Goal: Task Accomplishment & Management: Manage account settings

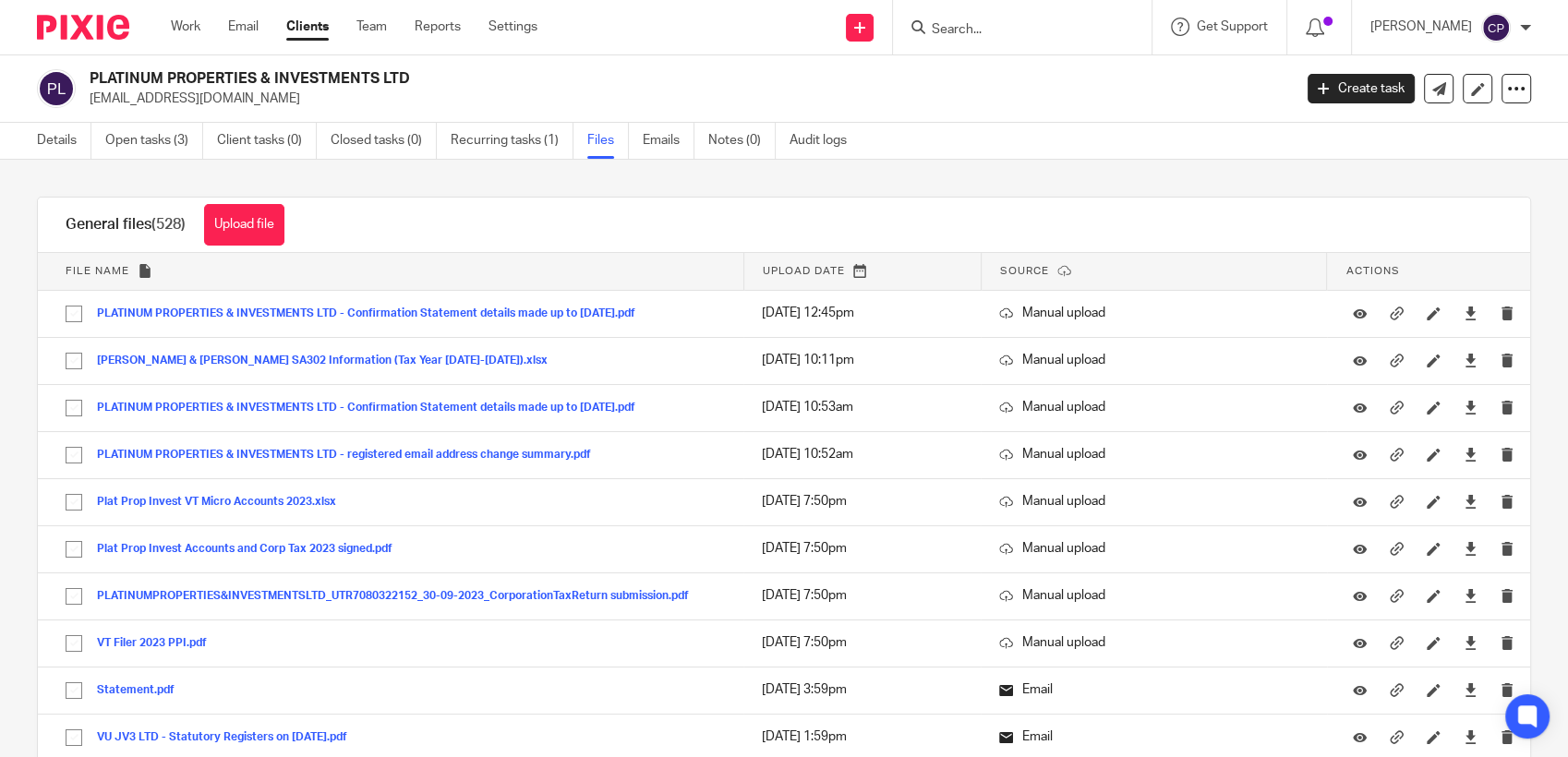
click at [925, 20] on icon at bounding box center [918, 27] width 14 height 14
click at [975, 30] on input "Search" at bounding box center [1013, 31] width 166 height 17
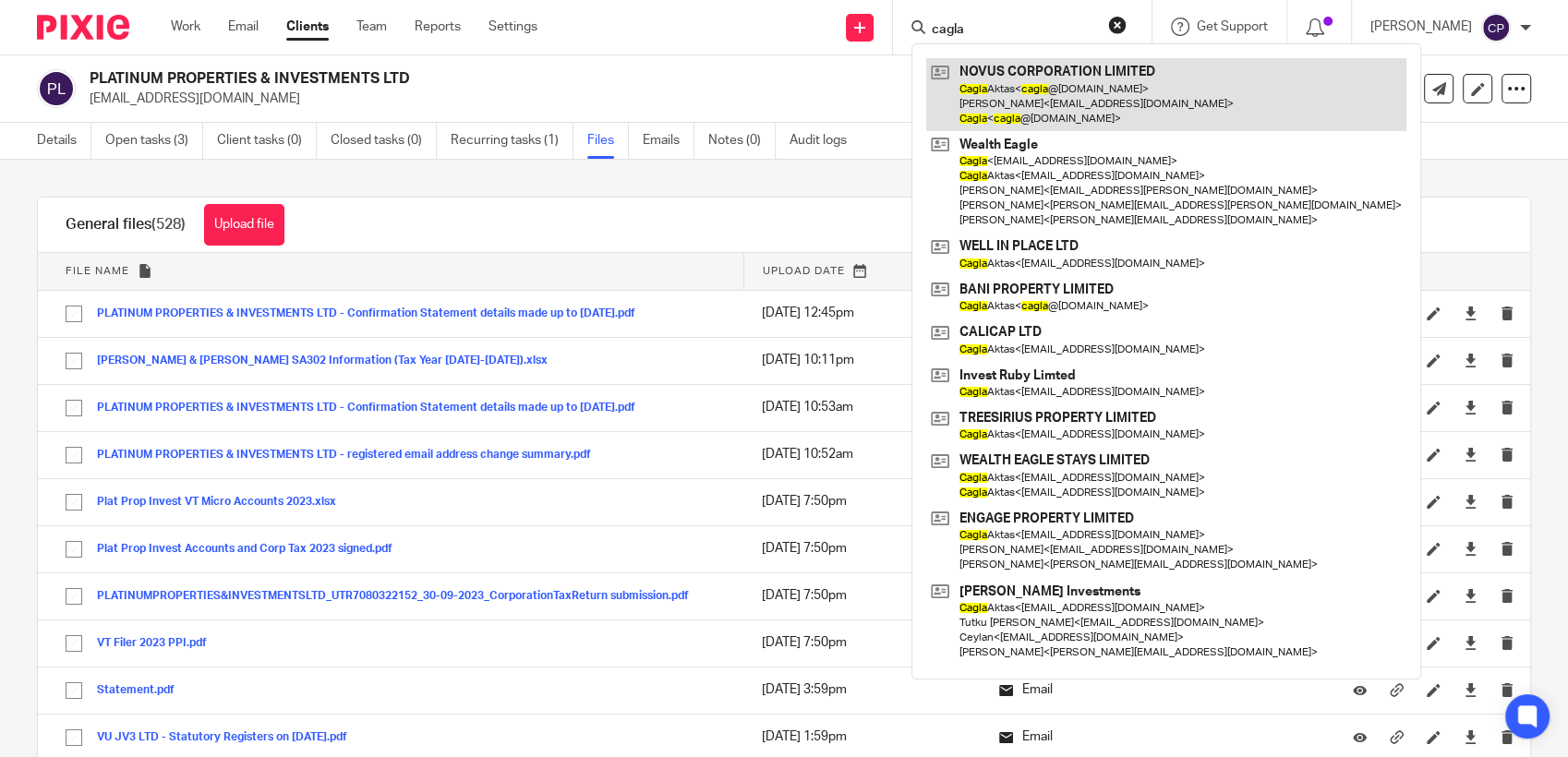
type input "cagla"
click at [992, 107] on link at bounding box center [1166, 94] width 480 height 73
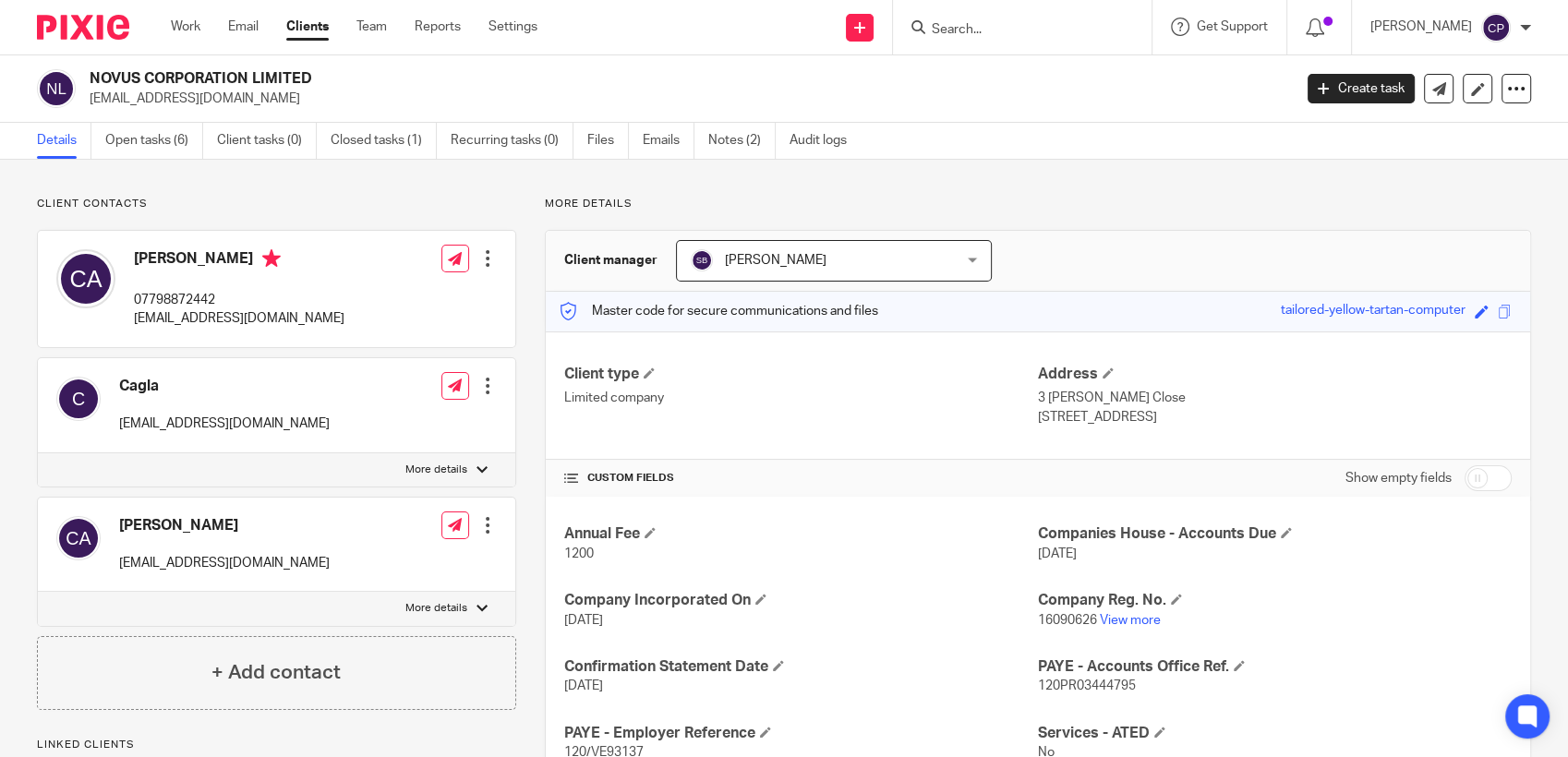
click at [954, 25] on input "Search" at bounding box center [1013, 31] width 166 height 17
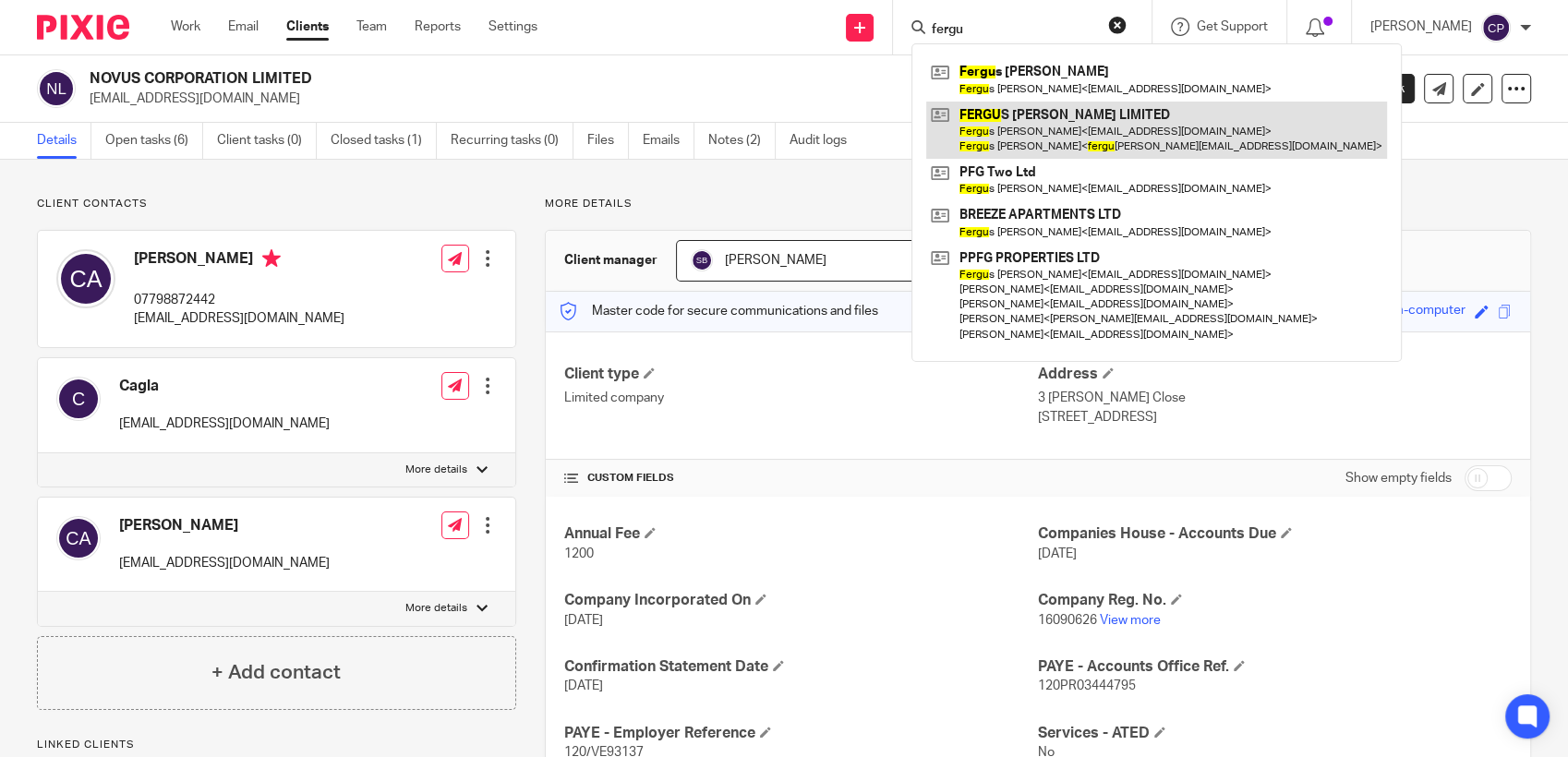
type input "fergu"
click at [1001, 138] on link at bounding box center [1157, 130] width 460 height 57
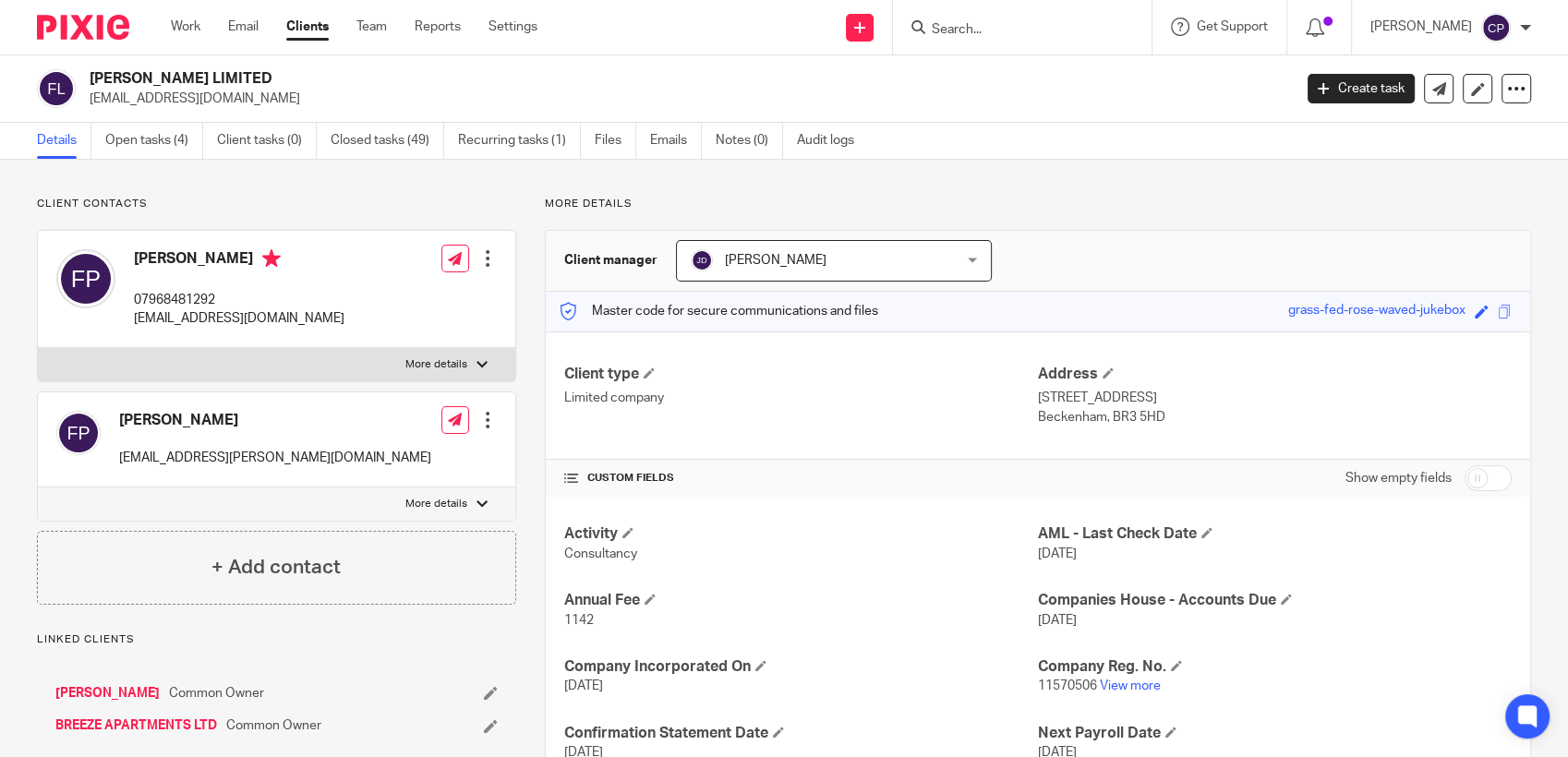
drag, startPoint x: 87, startPoint y: 103, endPoint x: 250, endPoint y: 111, distance: 163.2
click at [250, 111] on div "FERGUS PARKER LIMITED fajparker@gmail.com Create task Update from Companies Hou…" at bounding box center [784, 89] width 1568 height 67
drag, startPoint x: 249, startPoint y: 111, endPoint x: 160, endPoint y: 99, distance: 89.8
copy p "fajparker@gmail.com"
click at [942, 33] on input "Search" at bounding box center [1013, 31] width 166 height 17
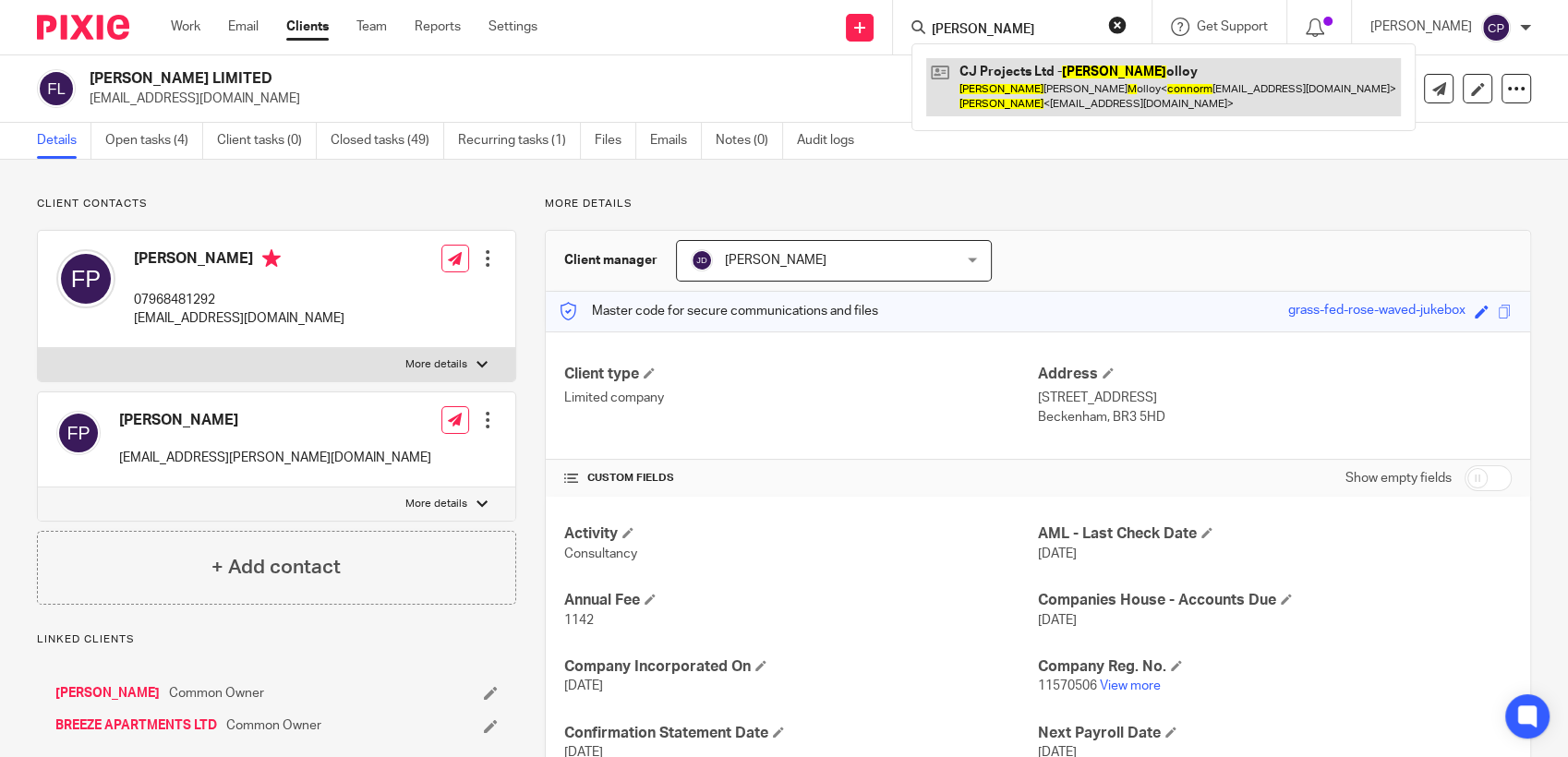
type input "connor m"
click at [1106, 92] on link at bounding box center [1163, 87] width 474 height 57
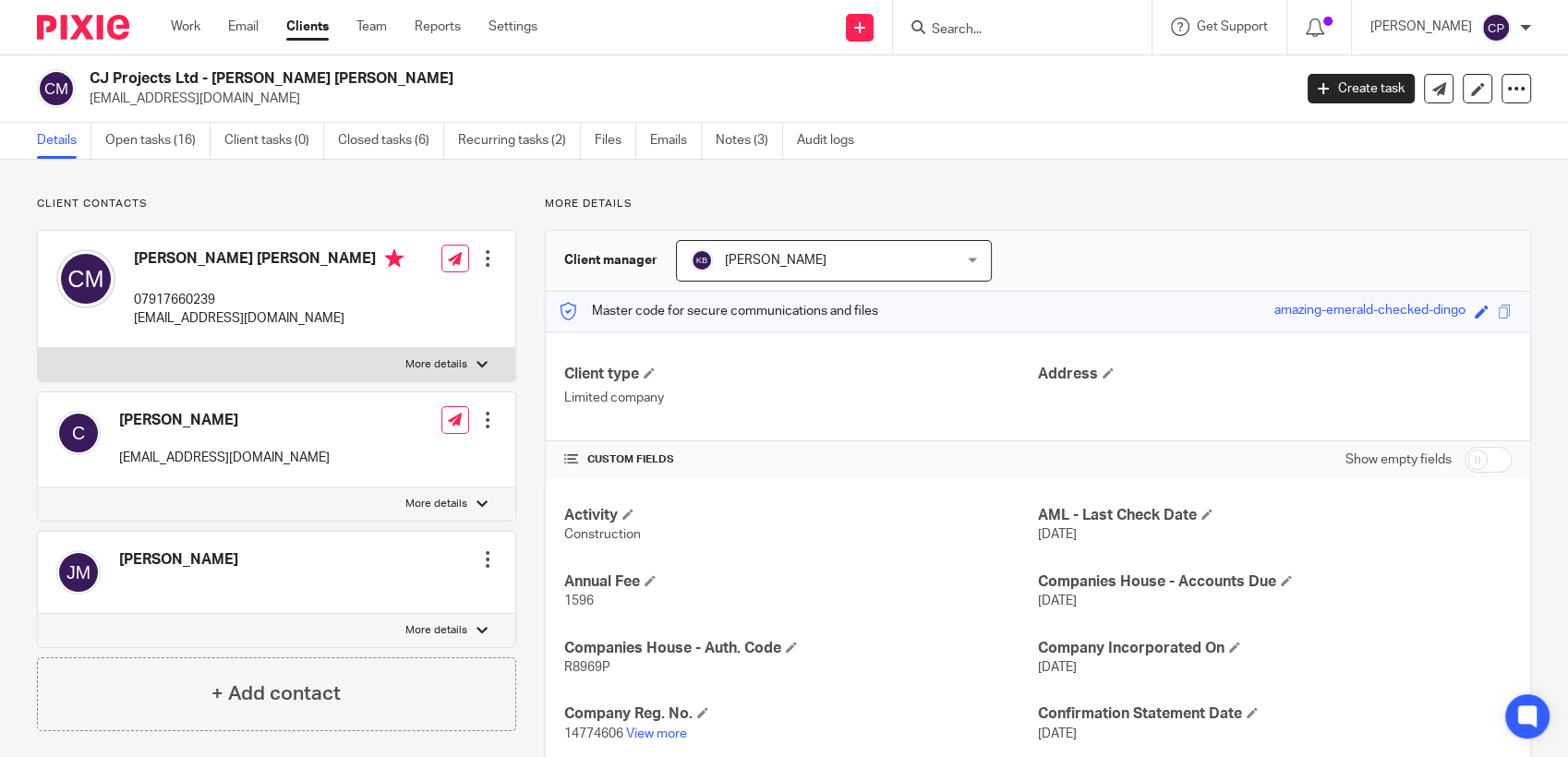
drag, startPoint x: 90, startPoint y: 100, endPoint x: 235, endPoint y: 100, distance: 145.0
click at [235, 100] on p "connormolloy@live.co.uk" at bounding box center [684, 99] width 1190 height 18
drag, startPoint x: 235, startPoint y: 100, endPoint x: 170, endPoint y: 104, distance: 65.1
copy p "connormolloy@live.co.uk"
click at [967, 28] on input "Search" at bounding box center [1013, 31] width 166 height 17
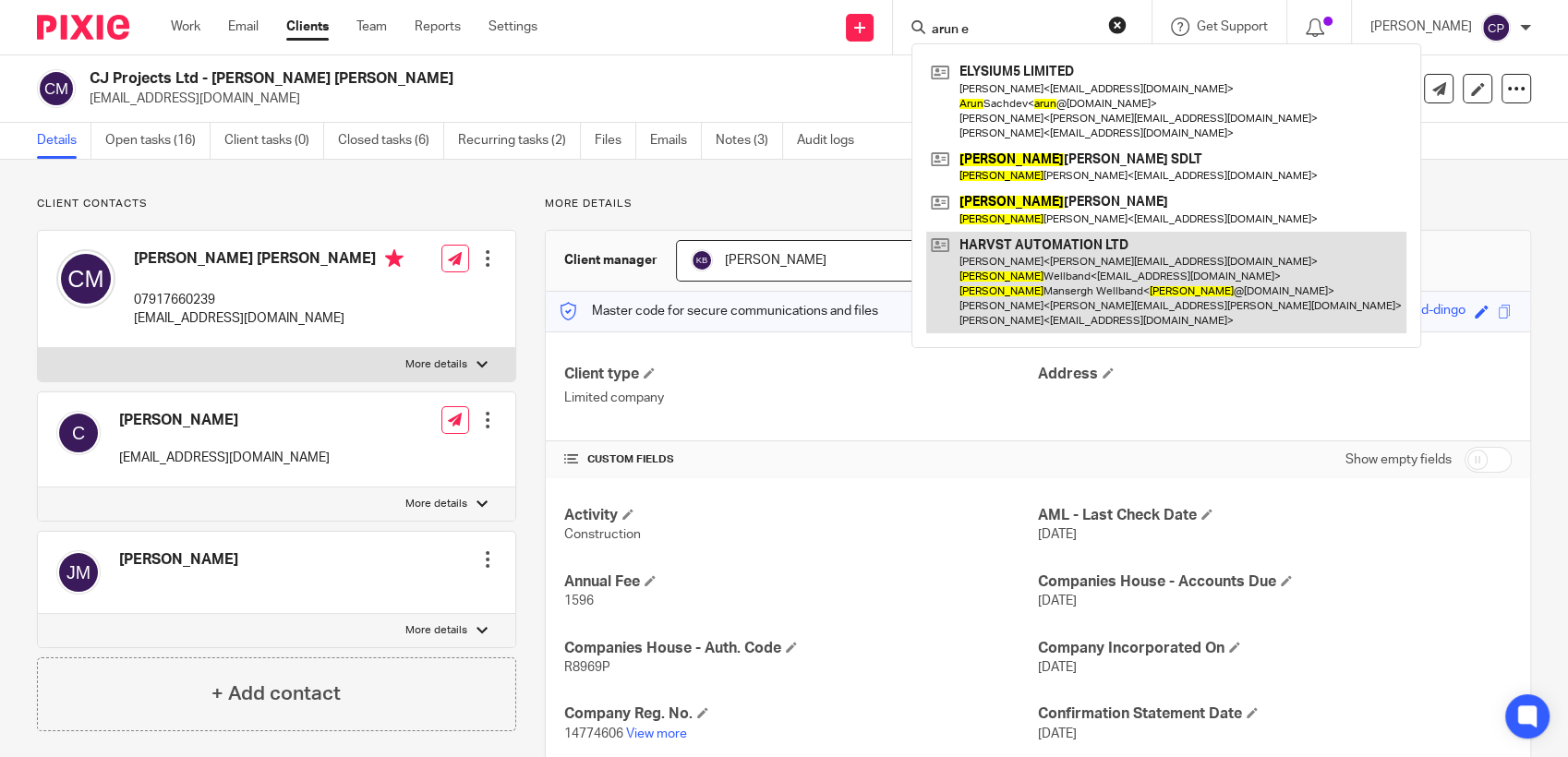
type input "arun es"
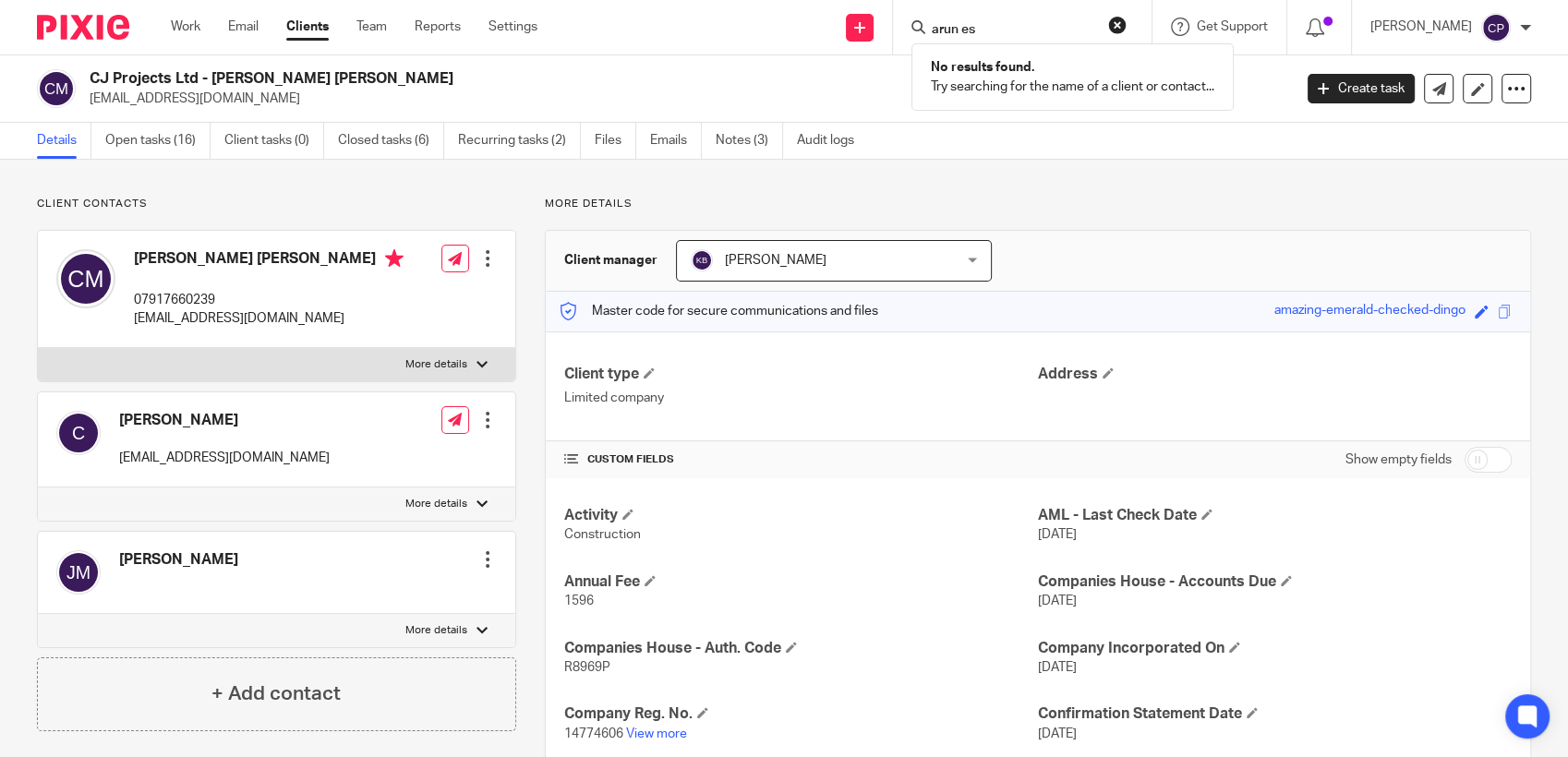
drag, startPoint x: 1011, startPoint y: 23, endPoint x: 842, endPoint y: 21, distance: 169.0
click at [842, 21] on div "Send new email Create task Add client arun es No results found. Try searching f…" at bounding box center [1066, 27] width 1003 height 55
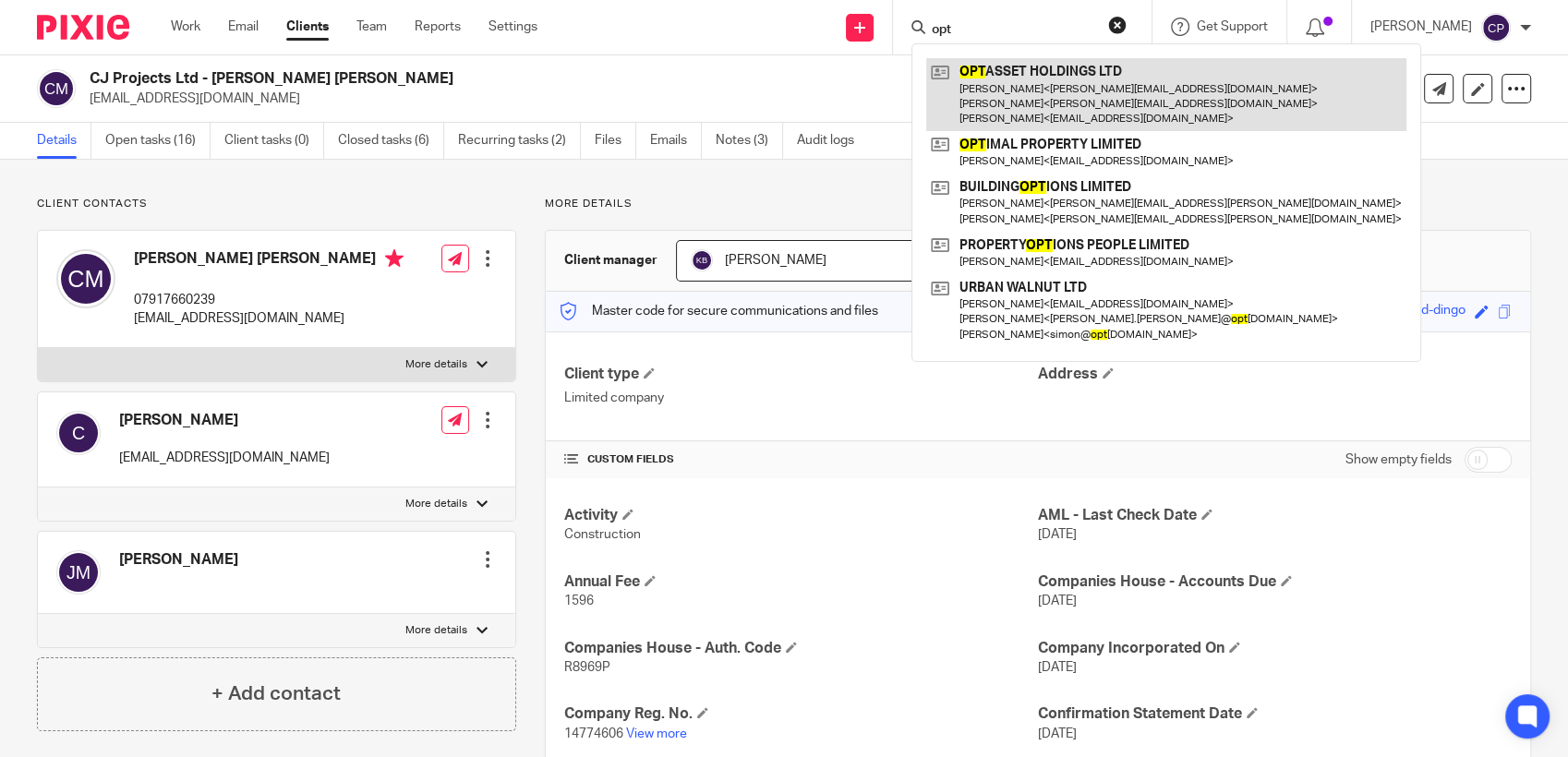
type input "opt"
click at [1039, 109] on link at bounding box center [1166, 94] width 480 height 73
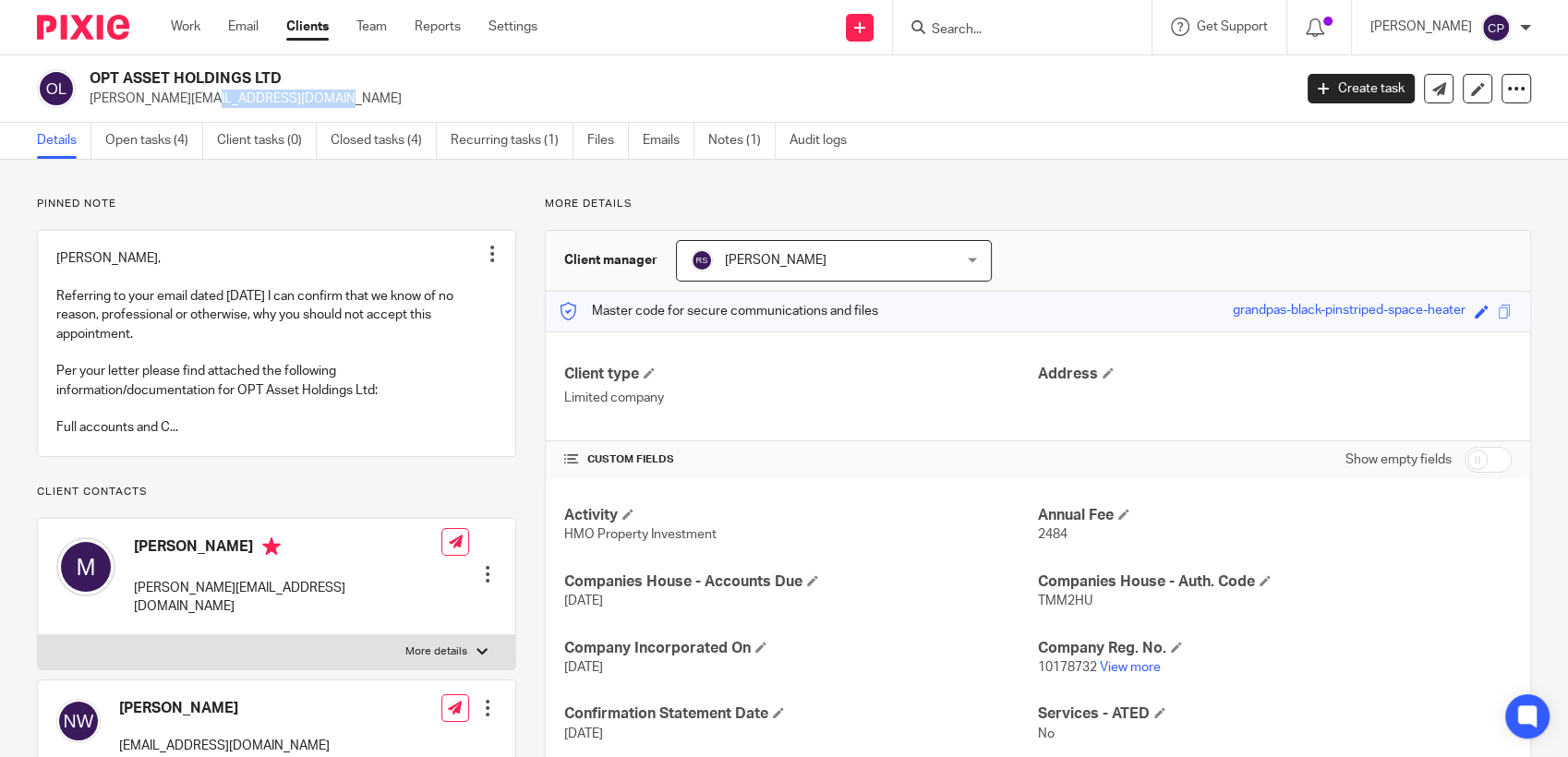
drag, startPoint x: 89, startPoint y: 100, endPoint x: 231, endPoint y: 100, distance: 142.0
click at [231, 100] on p "[PERSON_NAME][EMAIL_ADDRESS][DOMAIN_NAME]" at bounding box center [684, 99] width 1190 height 18
drag, startPoint x: 231, startPoint y: 100, endPoint x: 183, endPoint y: 99, distance: 48.0
copy p "[PERSON_NAME][EMAIL_ADDRESS][DOMAIN_NAME]"
click at [974, 25] on input "Search" at bounding box center [1013, 31] width 166 height 17
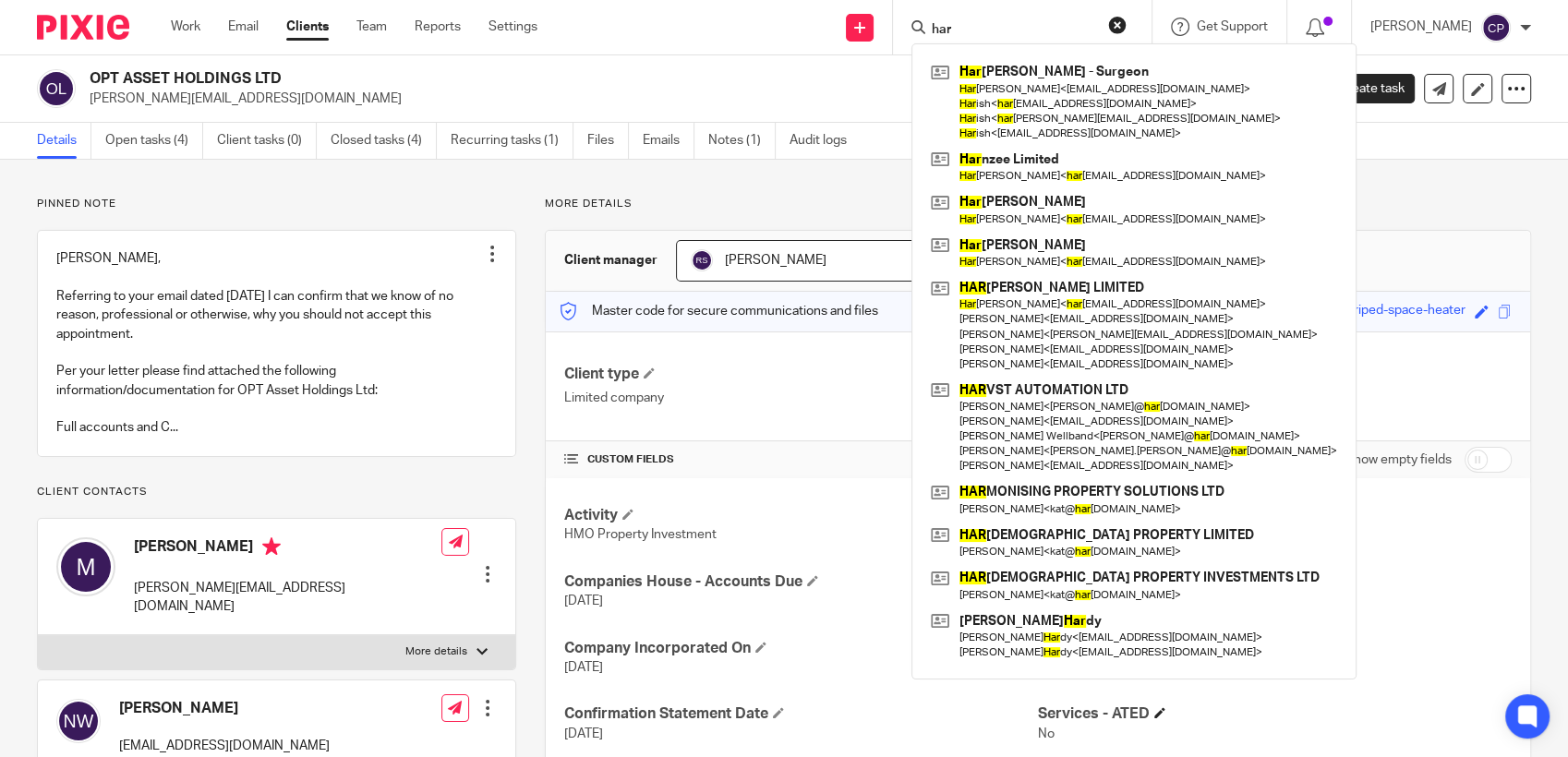
type input "har"
drag, startPoint x: 972, startPoint y: 26, endPoint x: 869, endPoint y: 20, distance: 103.2
click at [864, 20] on div "Send new email Create task Add client har [PERSON_NAME] - Surgeon [PERSON_NAME]…" at bounding box center [1066, 27] width 1003 height 55
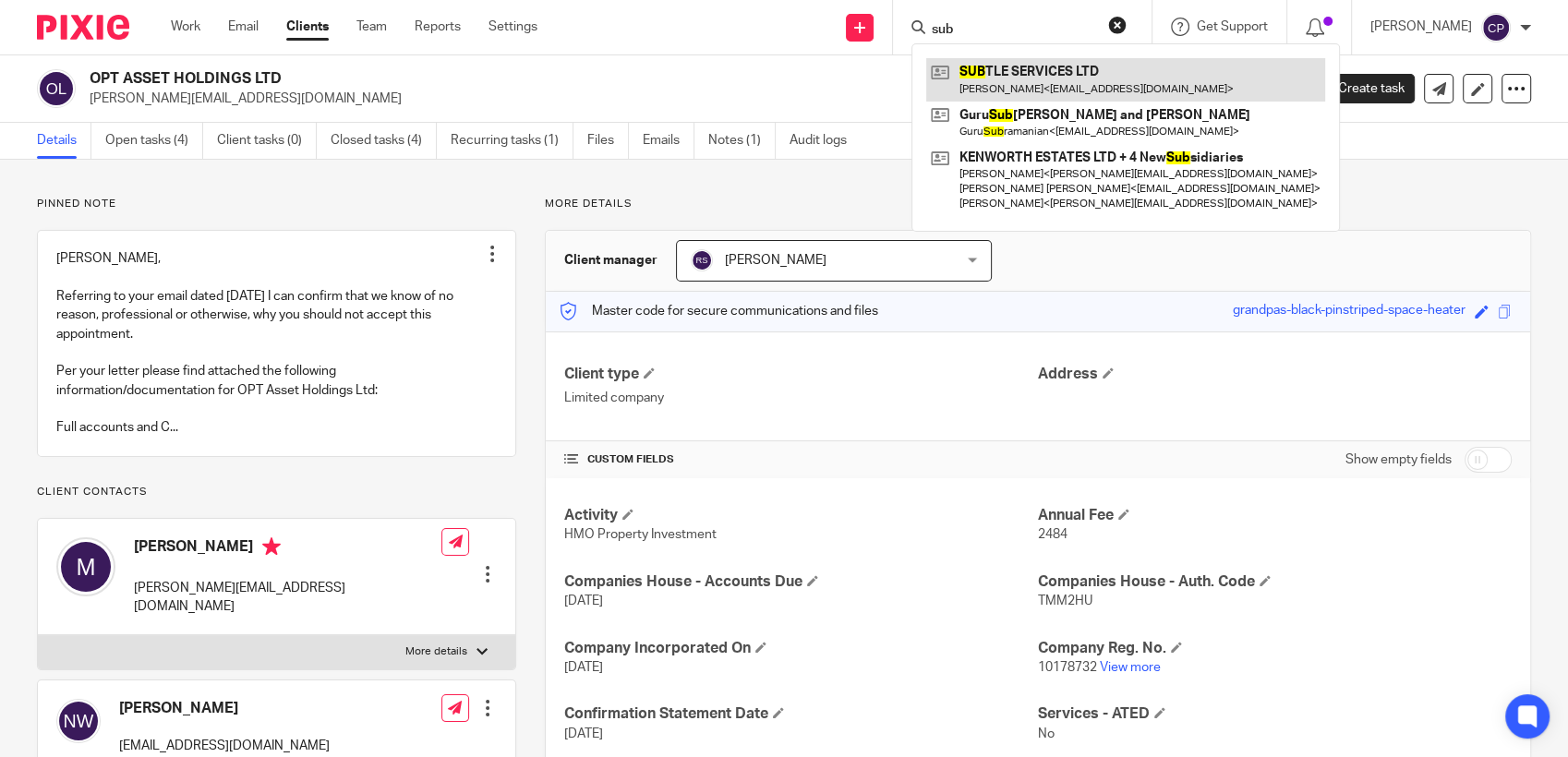
type input "sub"
click at [1030, 96] on link at bounding box center [1125, 79] width 398 height 43
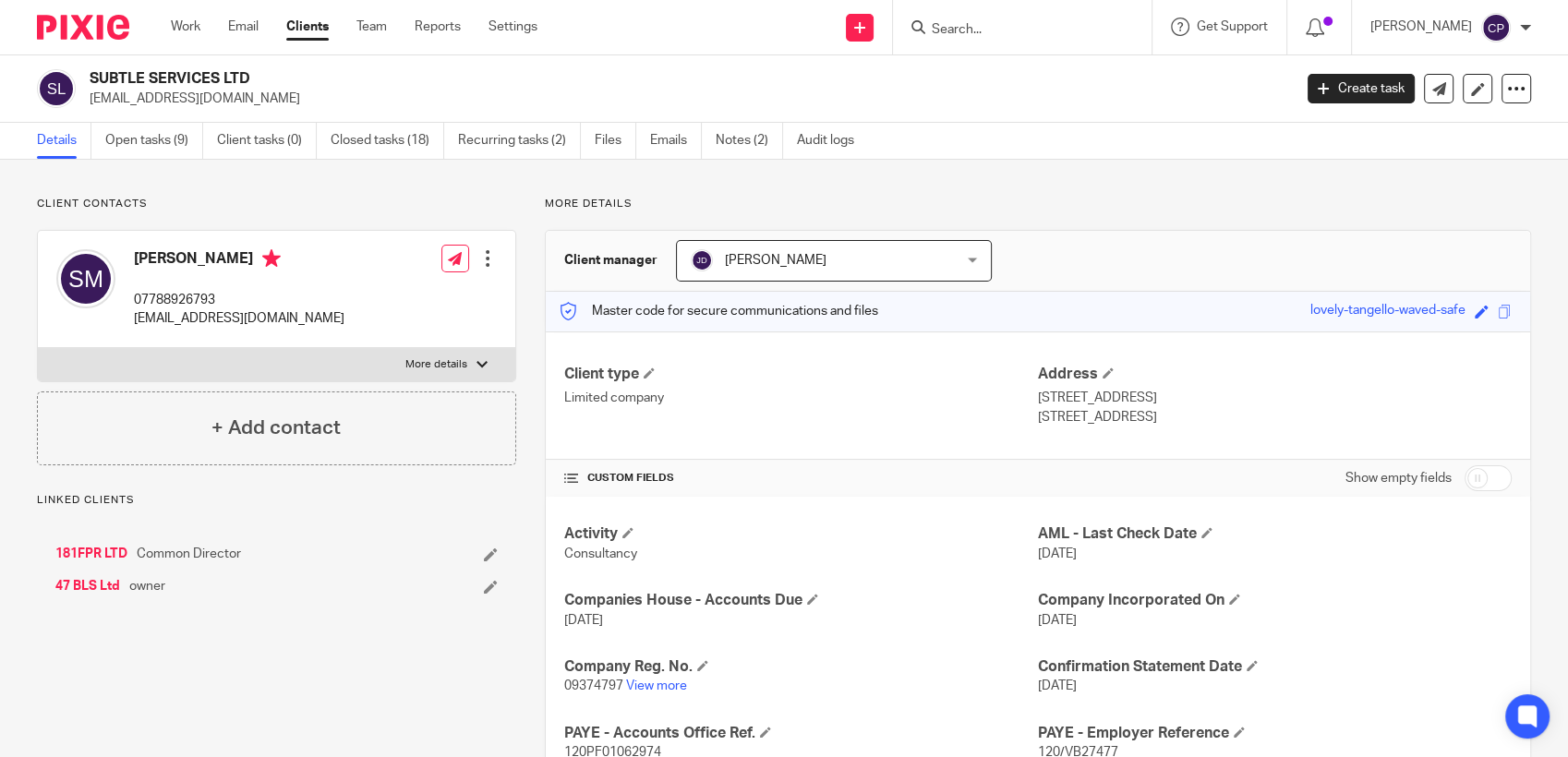
drag, startPoint x: 85, startPoint y: 101, endPoint x: 272, endPoint y: 92, distance: 187.2
click at [272, 92] on div "SUBTLE SERVICES LTD stevenmulvenna@gmail.com" at bounding box center [658, 89] width 1243 height 39
copy p "stevenmulvenna@gmail.com"
click at [997, 25] on input "Search" at bounding box center [1013, 31] width 166 height 17
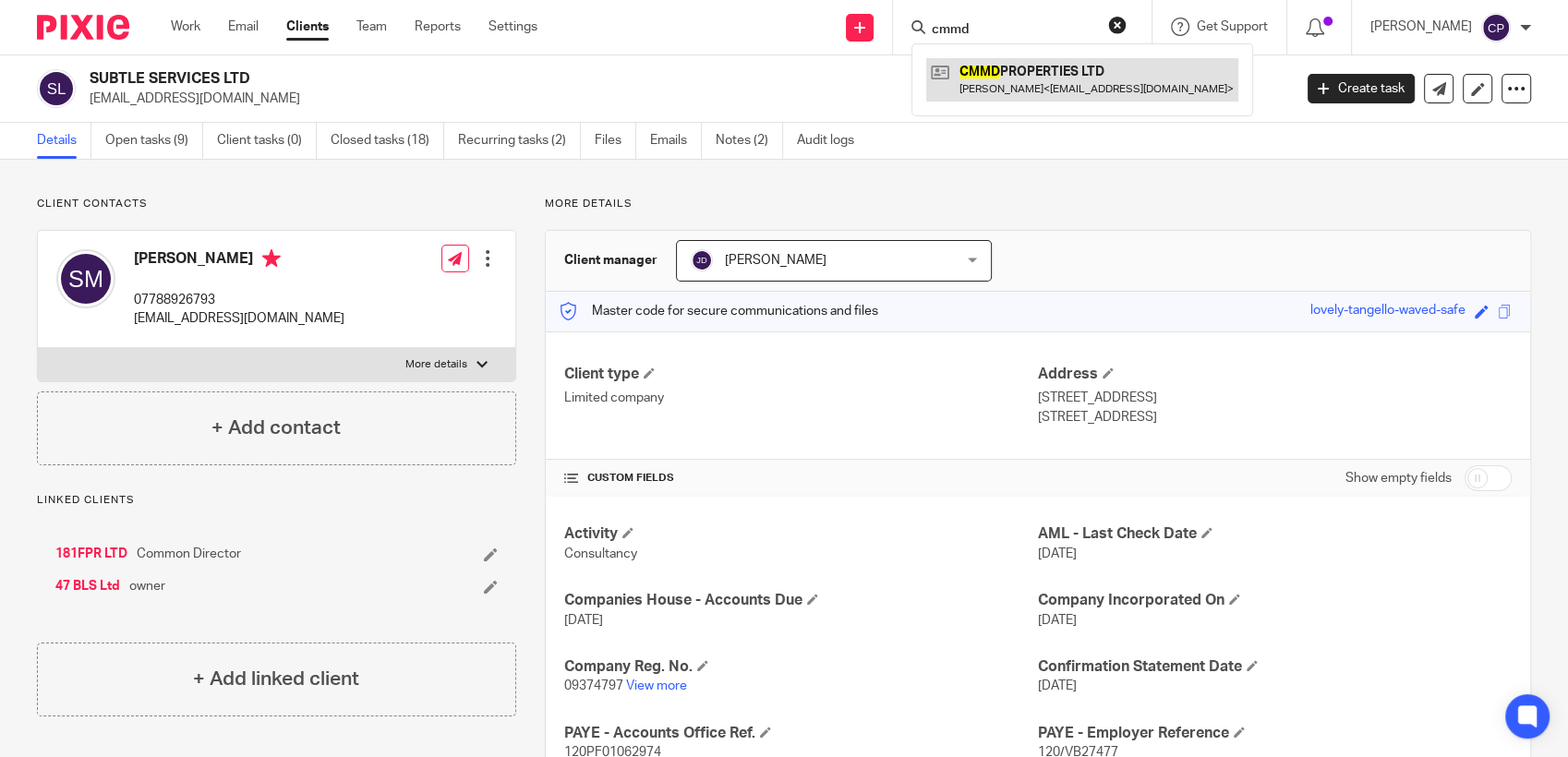
type input "cmmd"
click at [998, 88] on link at bounding box center [1083, 79] width 312 height 43
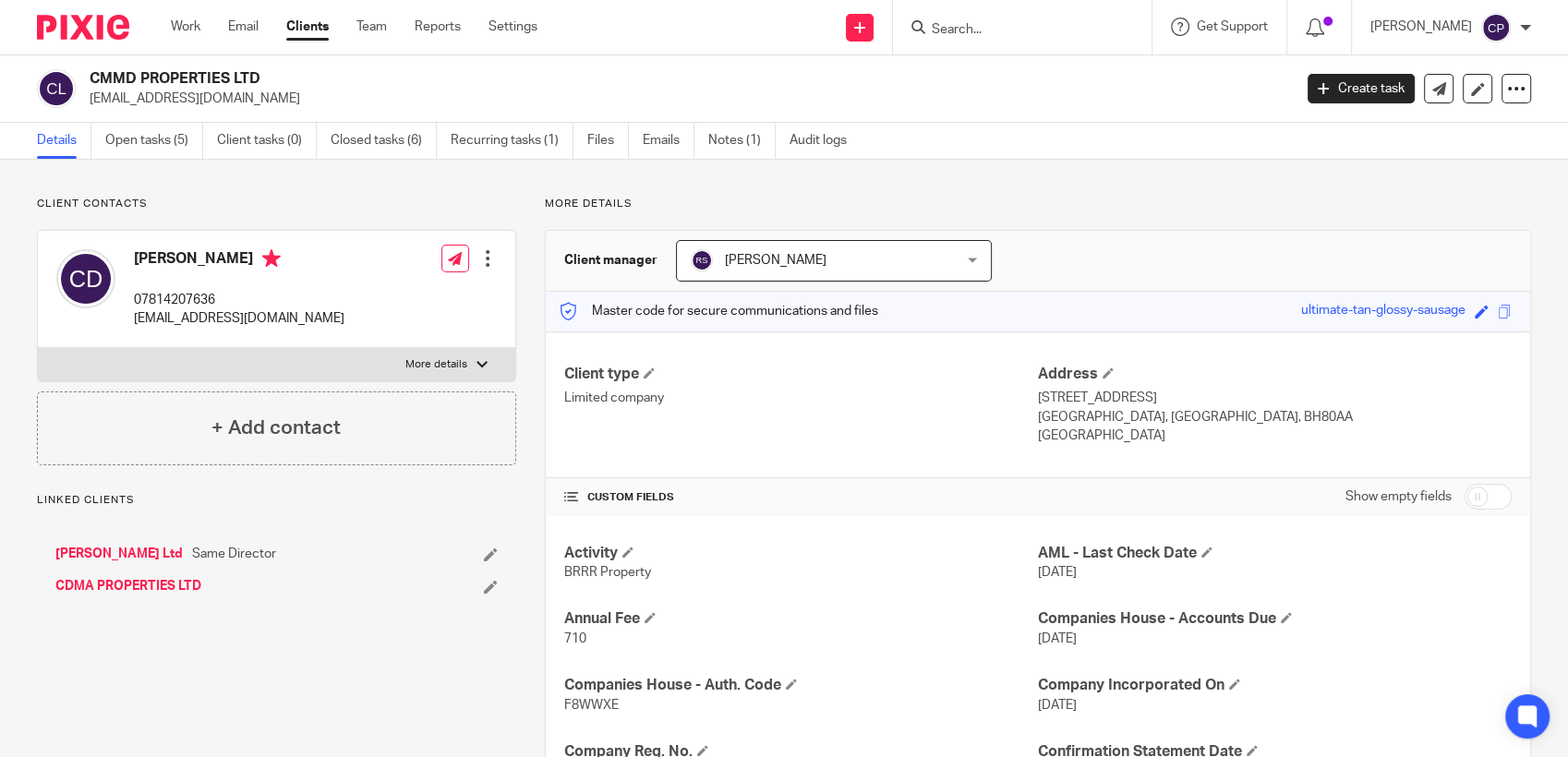
drag, startPoint x: 83, startPoint y: 96, endPoint x: 304, endPoint y: 103, distance: 221.1
click at [304, 103] on div "CMMD PROPERTIES LTD [EMAIL_ADDRESS][DOMAIN_NAME]" at bounding box center [658, 89] width 1243 height 39
drag, startPoint x: 304, startPoint y: 103, endPoint x: 201, endPoint y: 93, distance: 103.5
copy p "[EMAIL_ADDRESS][DOMAIN_NAME]"
click at [983, 22] on input "Search" at bounding box center [1013, 31] width 166 height 17
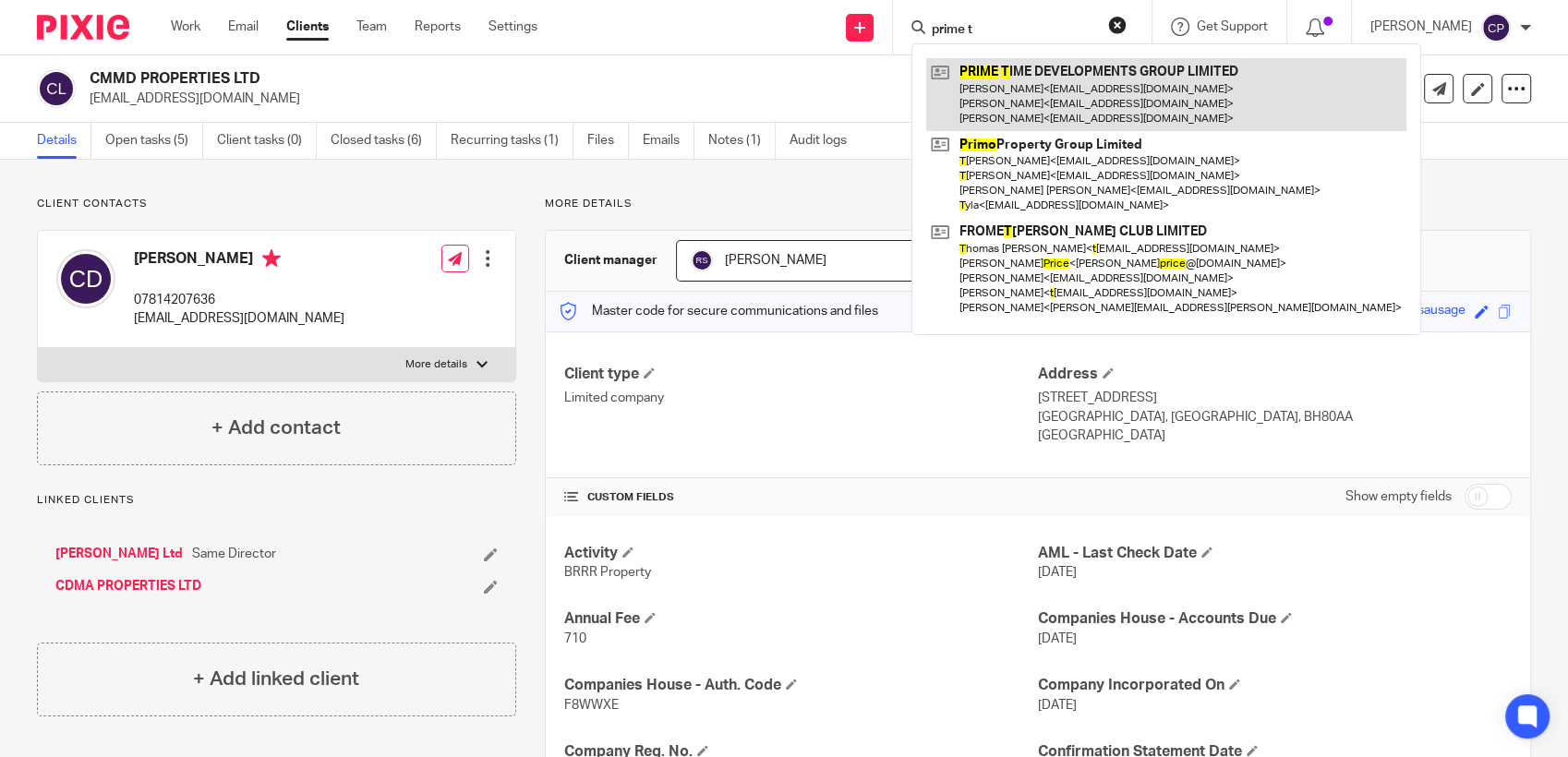
type input "prime t"
click at [1028, 81] on link at bounding box center [1166, 94] width 480 height 73
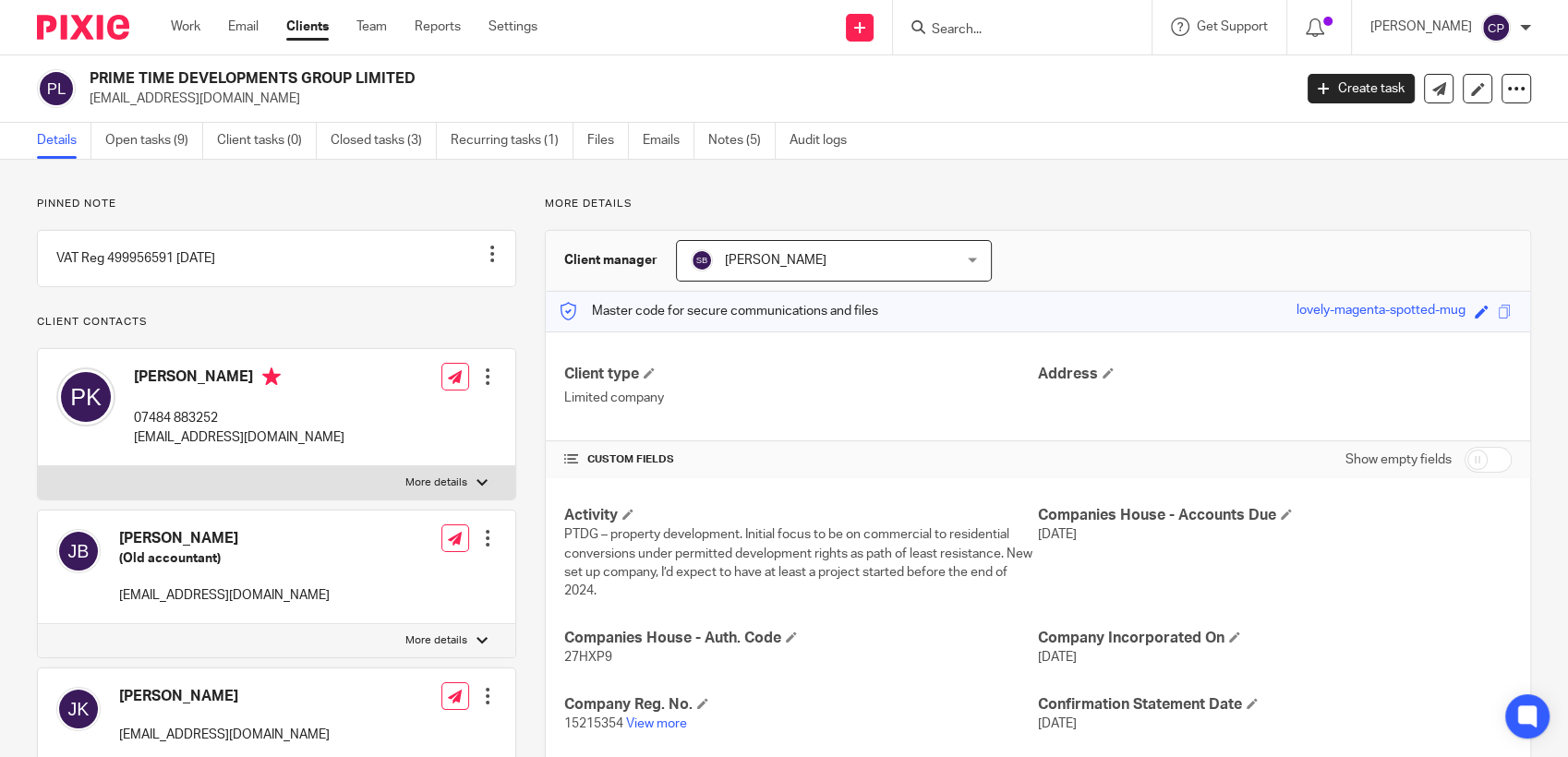
drag, startPoint x: 91, startPoint y: 101, endPoint x: 250, endPoint y: 102, distance: 159.0
click at [251, 102] on p "[EMAIL_ADDRESS][DOMAIN_NAME]" at bounding box center [684, 99] width 1190 height 18
drag, startPoint x: 250, startPoint y: 102, endPoint x: 182, endPoint y: 97, distance: 68.2
copy p "[EMAIL_ADDRESS][DOMAIN_NAME]"
click at [958, 33] on input "Search" at bounding box center [1013, 31] width 166 height 17
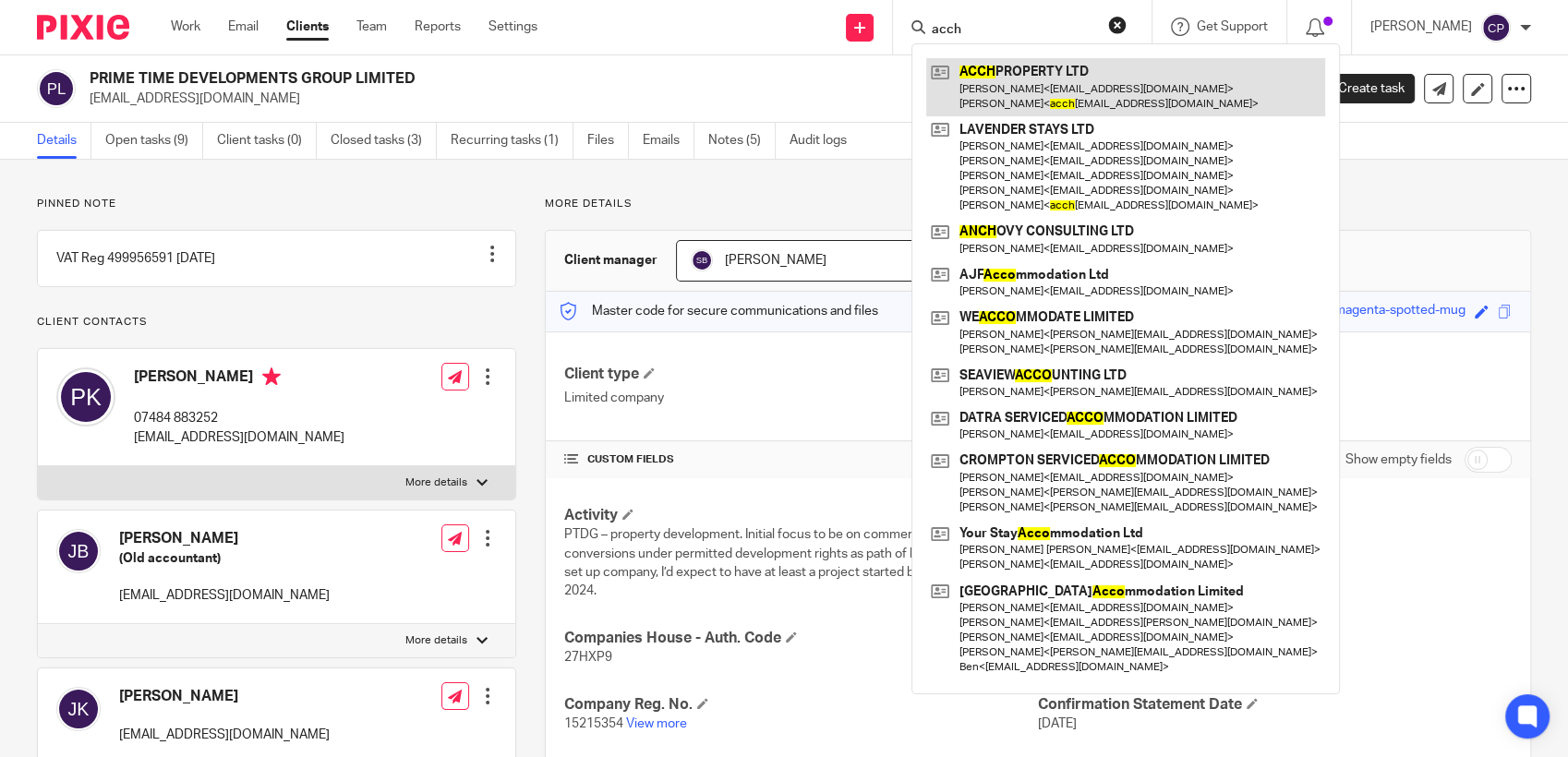
type input "acch"
click at [1086, 92] on link at bounding box center [1125, 87] width 398 height 57
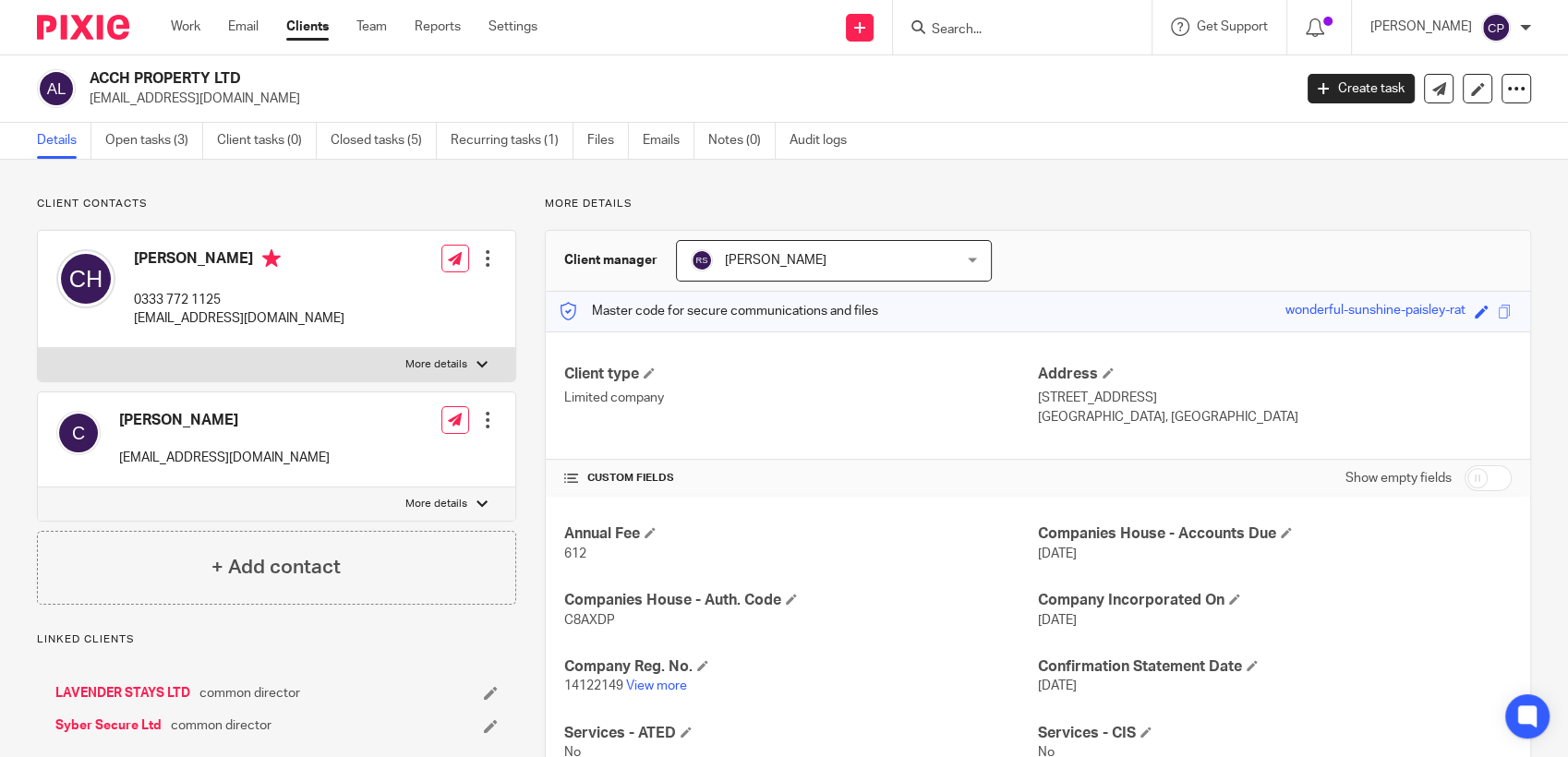
drag, startPoint x: 88, startPoint y: 95, endPoint x: 288, endPoint y: 104, distance: 200.2
click at [288, 104] on div "ACCH PROPERTY LTD acchproperty@gmail.com" at bounding box center [658, 89] width 1243 height 39
drag, startPoint x: 288, startPoint y: 104, endPoint x: 219, endPoint y: 99, distance: 69.2
copy p "acchproperty@gmail.com"
click at [974, 33] on input "Search" at bounding box center [1013, 31] width 166 height 17
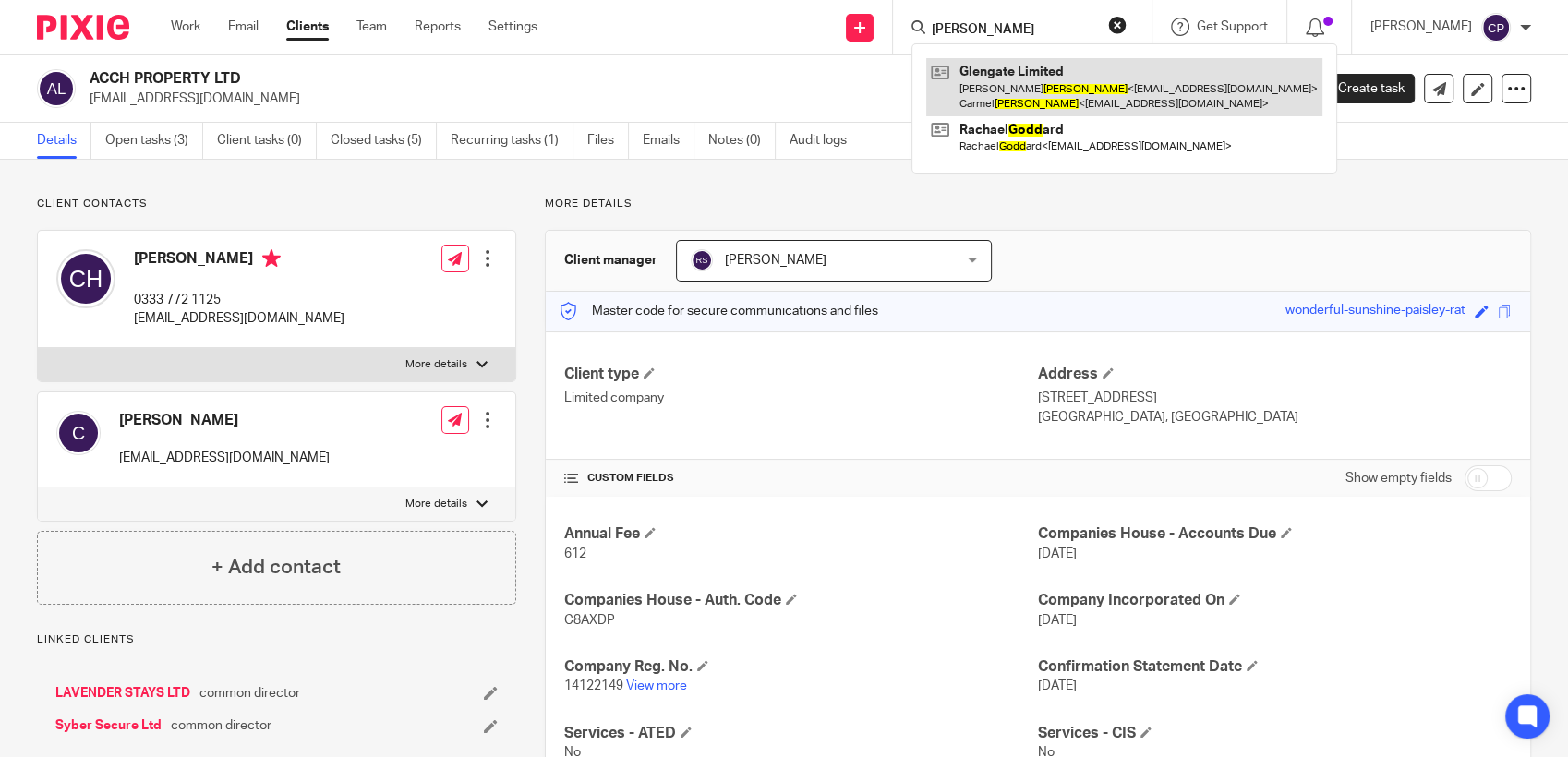
type input "codd"
click at [1007, 98] on link at bounding box center [1124, 87] width 396 height 57
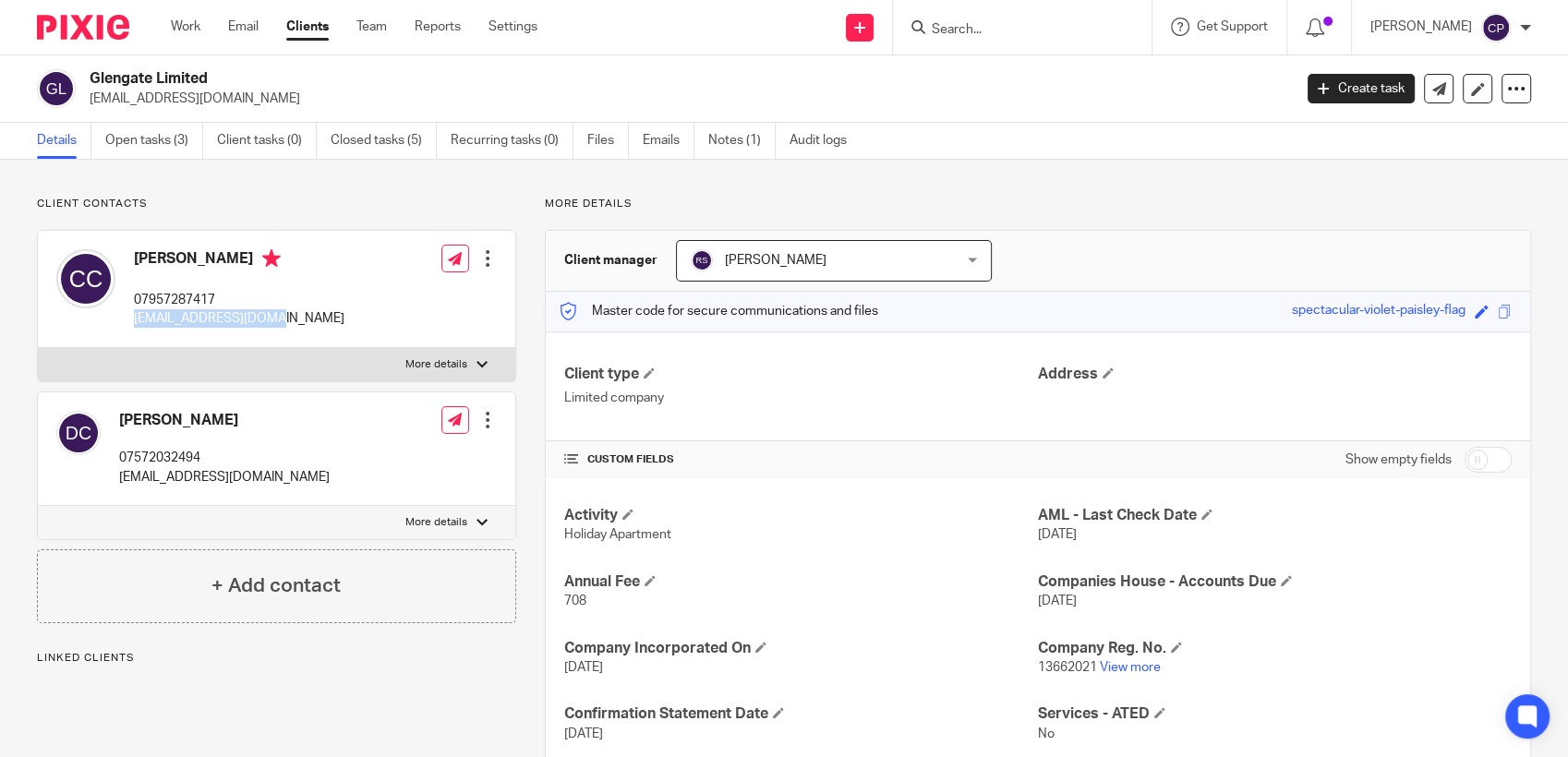
drag, startPoint x: 129, startPoint y: 317, endPoint x: 352, endPoint y: 319, distance: 223.0
click at [354, 319] on div "[PERSON_NAME] 07957287417 [EMAIL_ADDRESS][DOMAIN_NAME] Edit contact Create clie…" at bounding box center [276, 289] width 477 height 117
drag, startPoint x: 352, startPoint y: 319, endPoint x: 240, endPoint y: 320, distance: 112.0
copy p "[EMAIL_ADDRESS][DOMAIN_NAME]"
click at [986, 29] on input "Search" at bounding box center [1013, 31] width 166 height 17
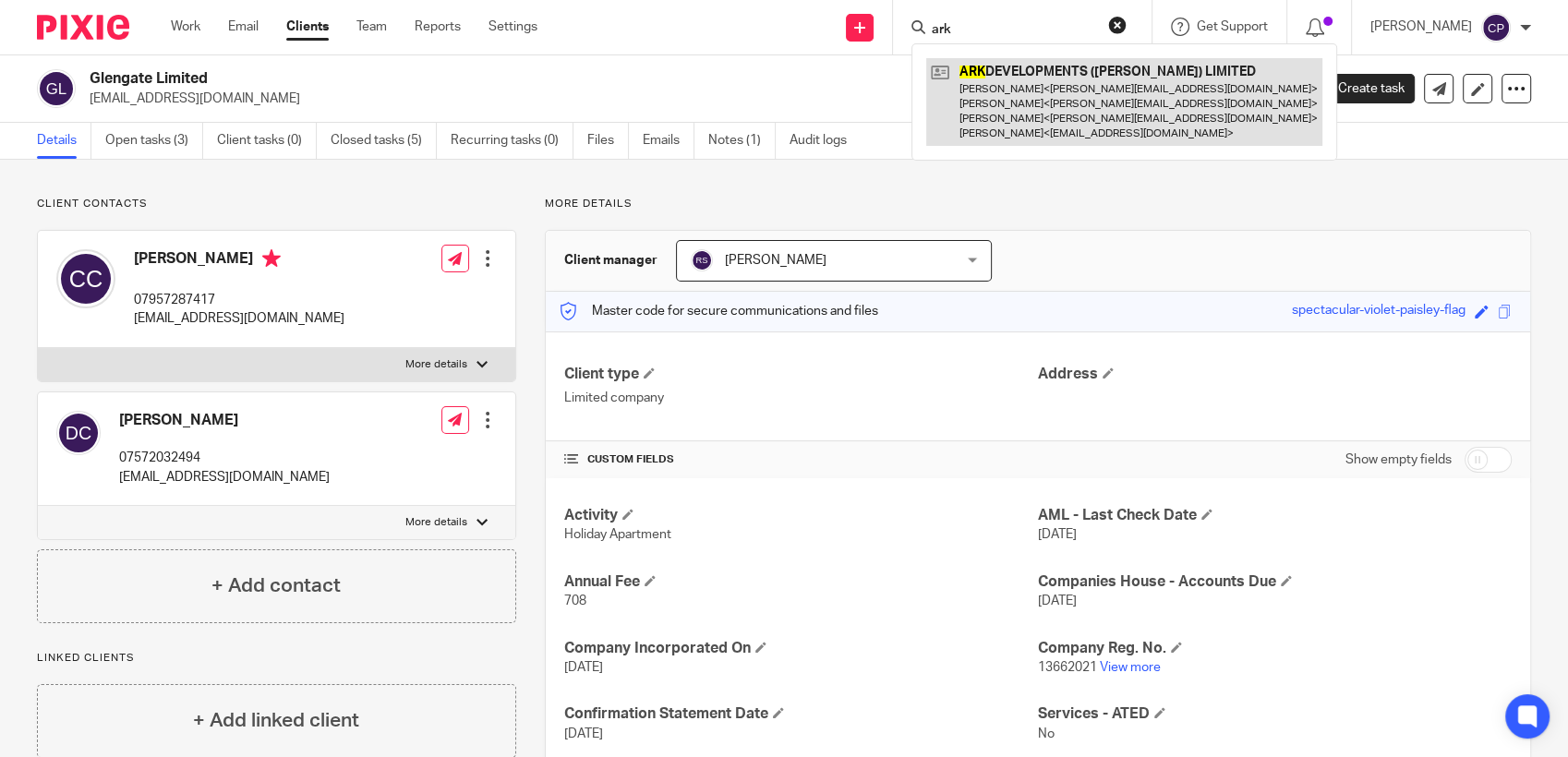
type input "ark"
click at [1072, 101] on link at bounding box center [1124, 102] width 396 height 88
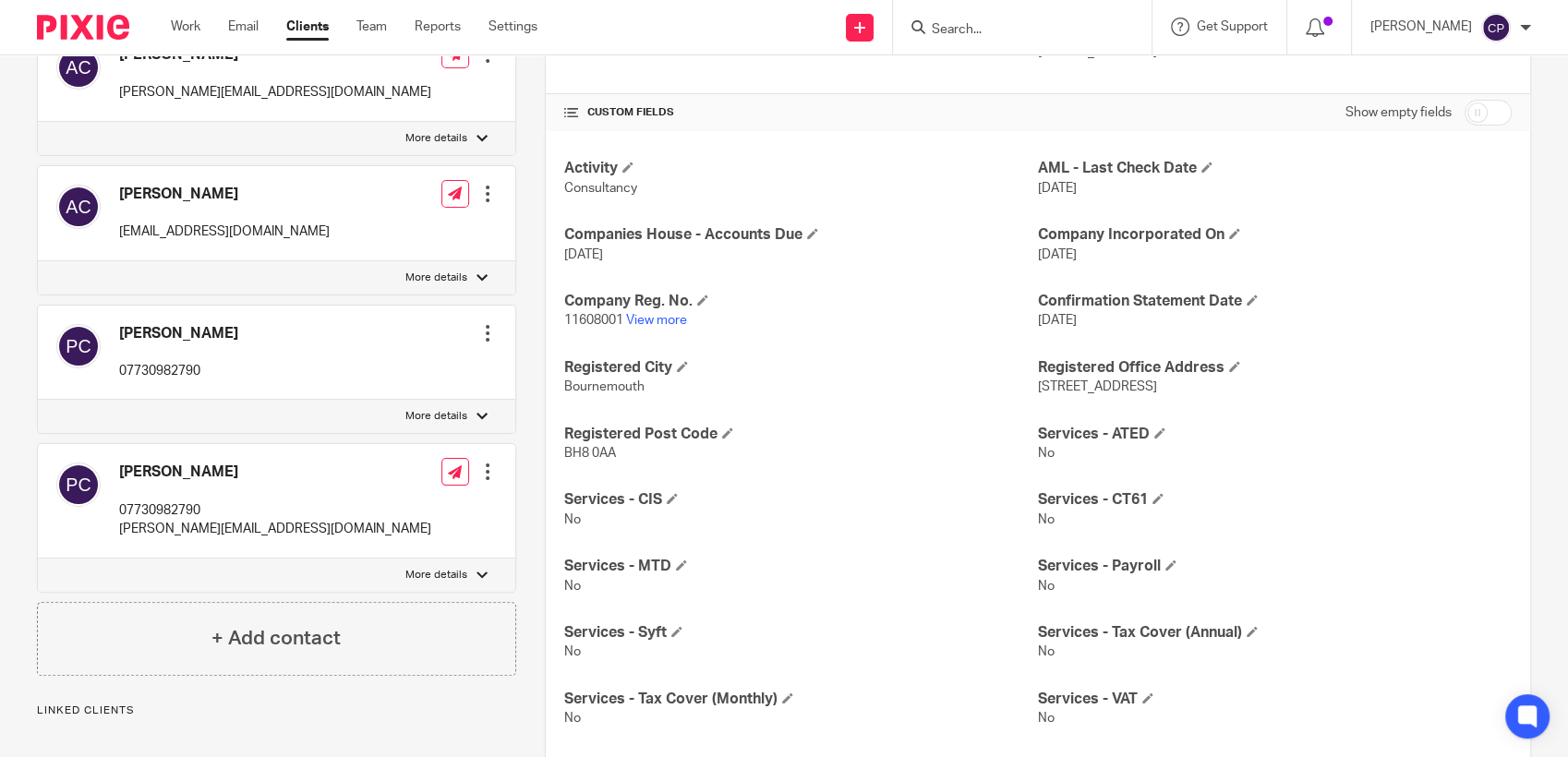
scroll to position [409, 0]
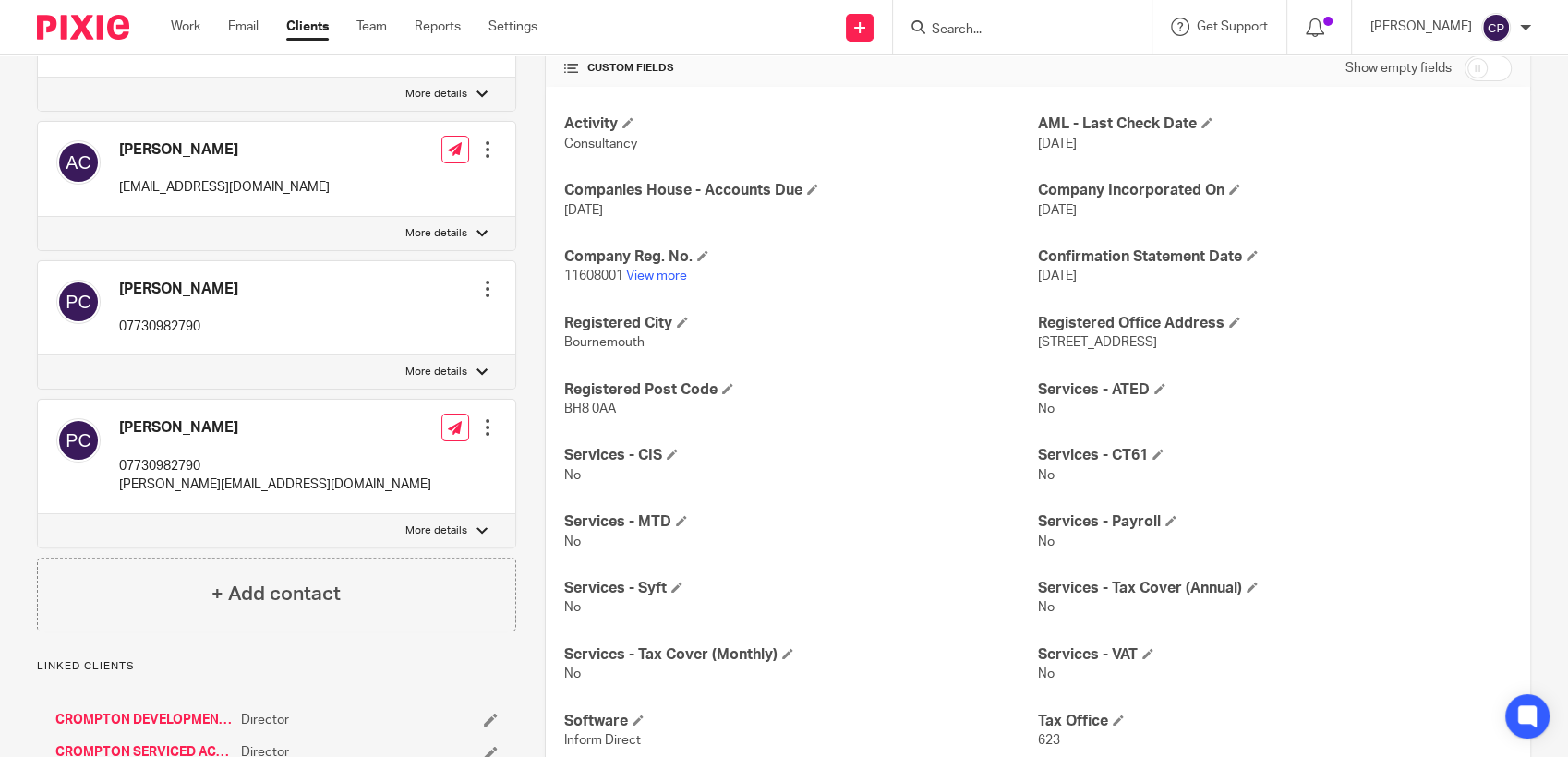
click at [1480, 70] on input "checkbox" at bounding box center [1488, 68] width 47 height 26
checkbox input "true"
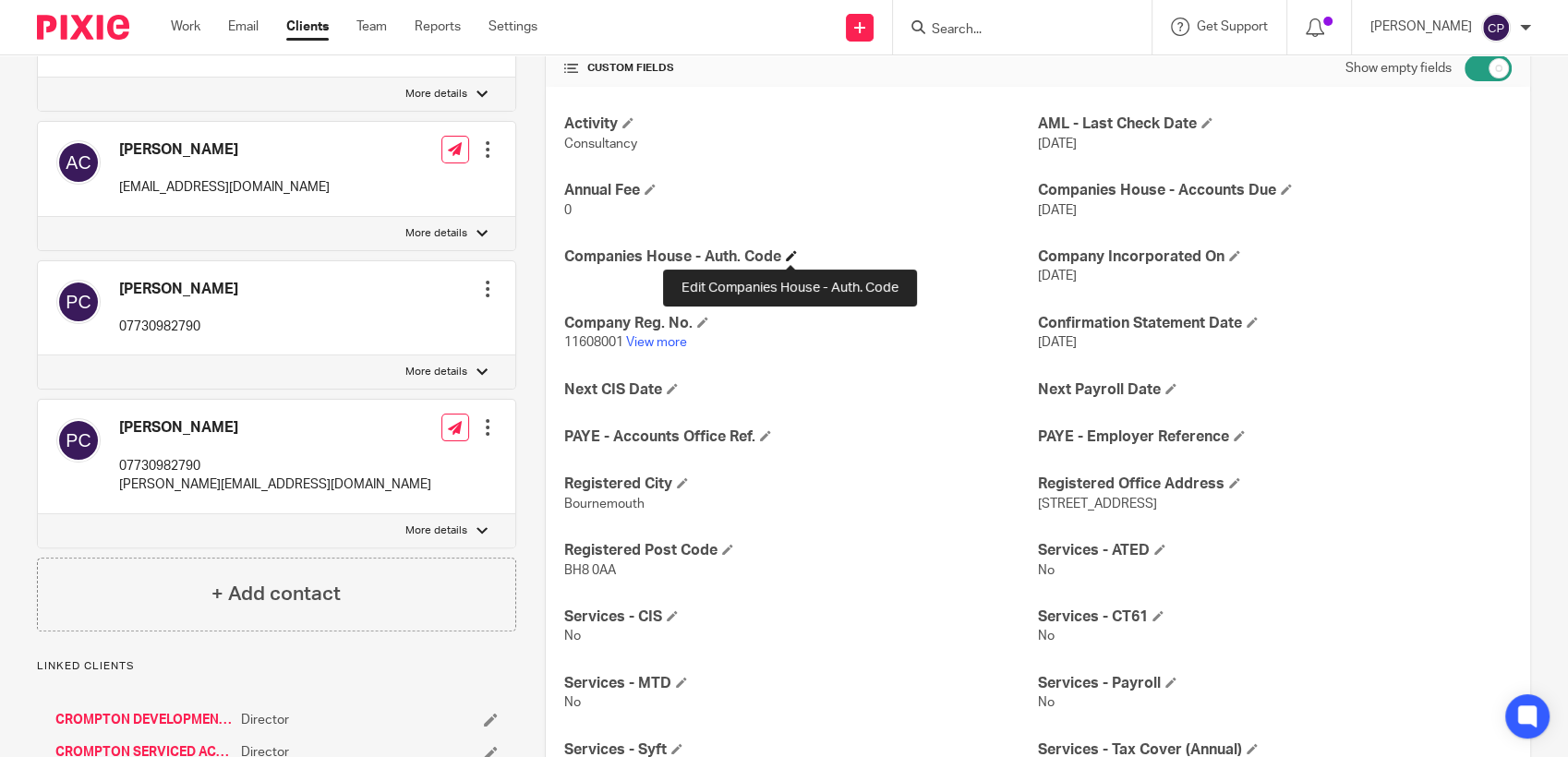
click at [786, 255] on span at bounding box center [791, 256] width 11 height 11
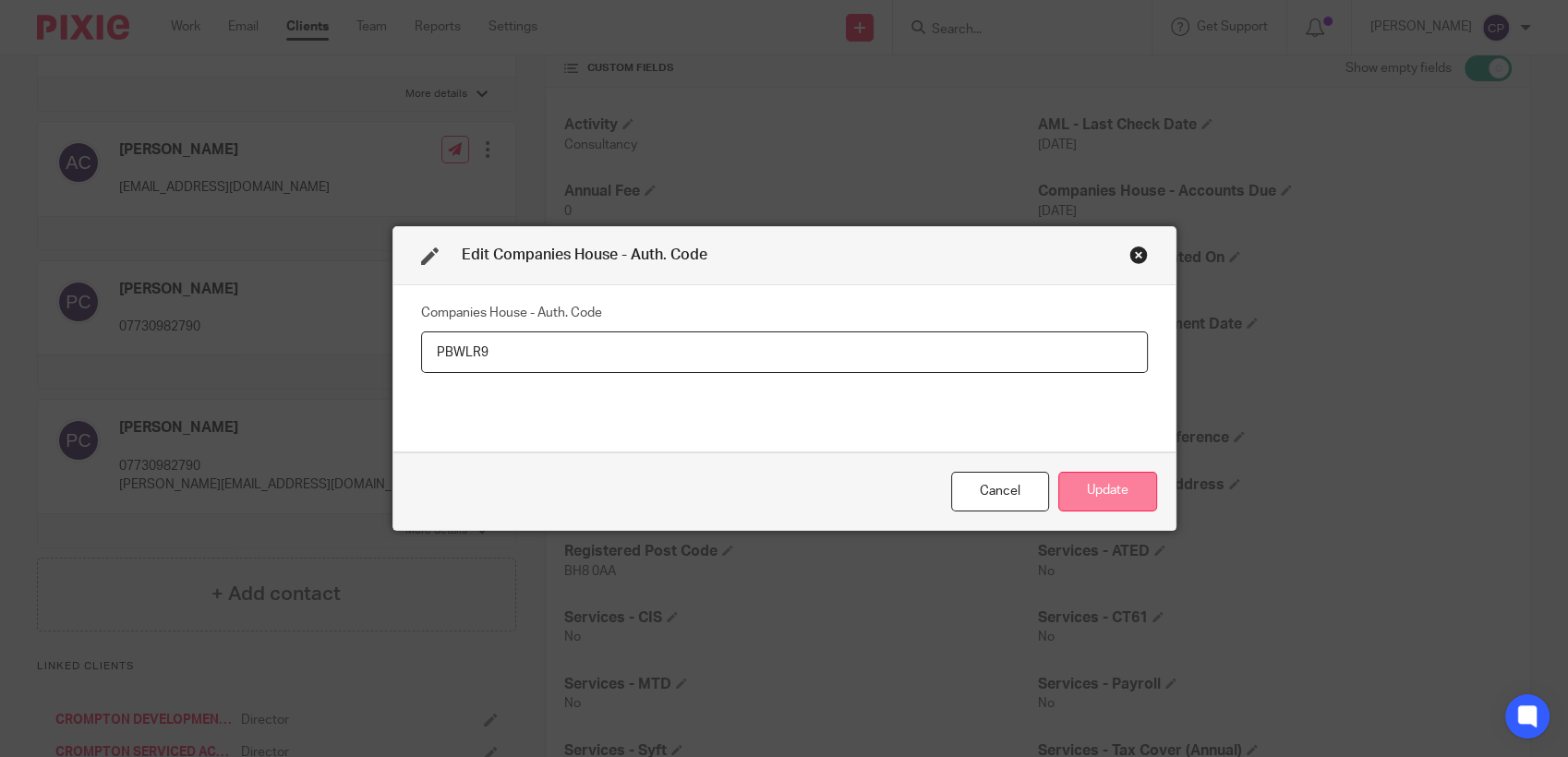
type input "PBWLR9"
click at [1116, 484] on button "Update" at bounding box center [1108, 491] width 99 height 40
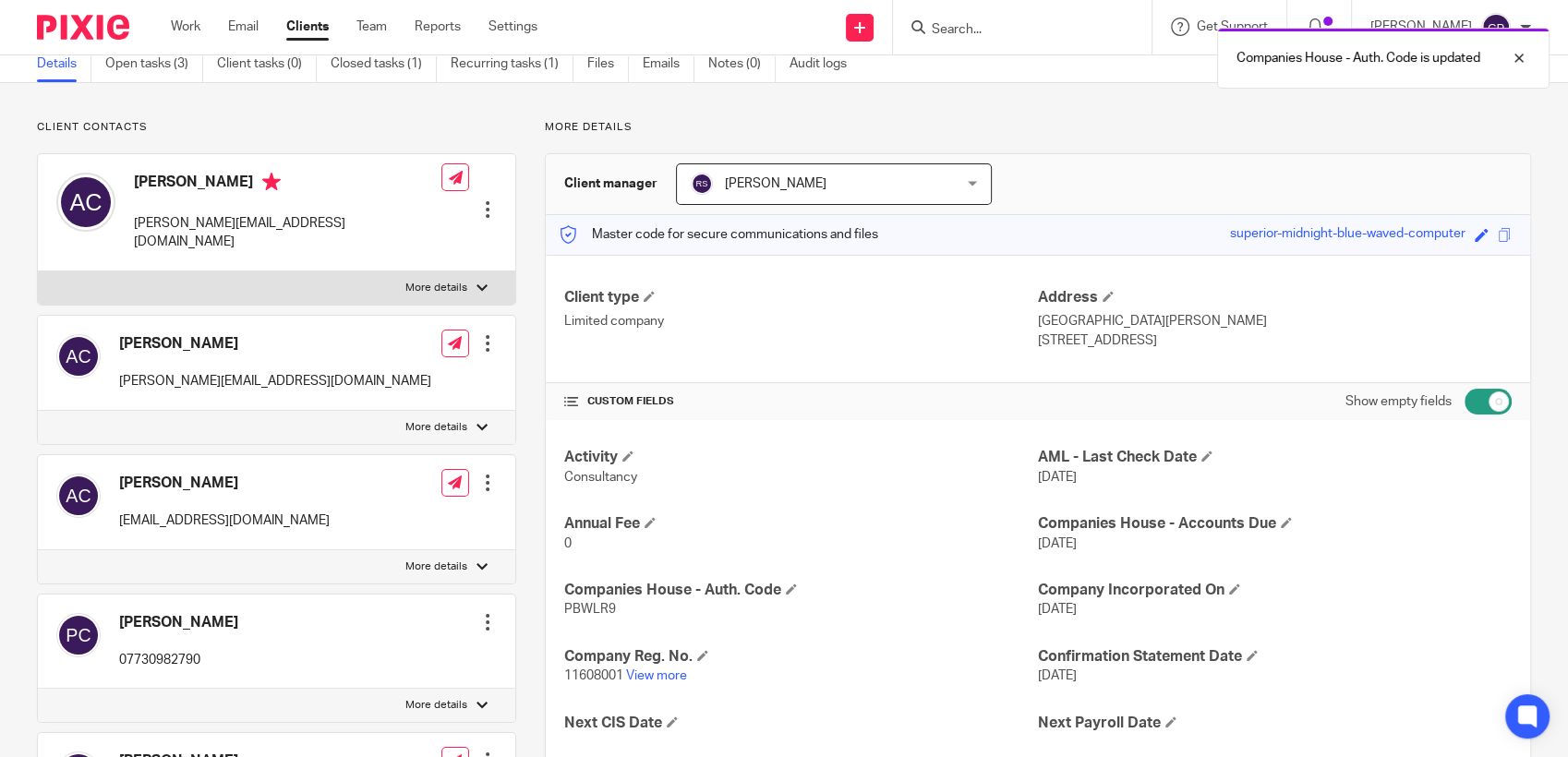
scroll to position [0, 0]
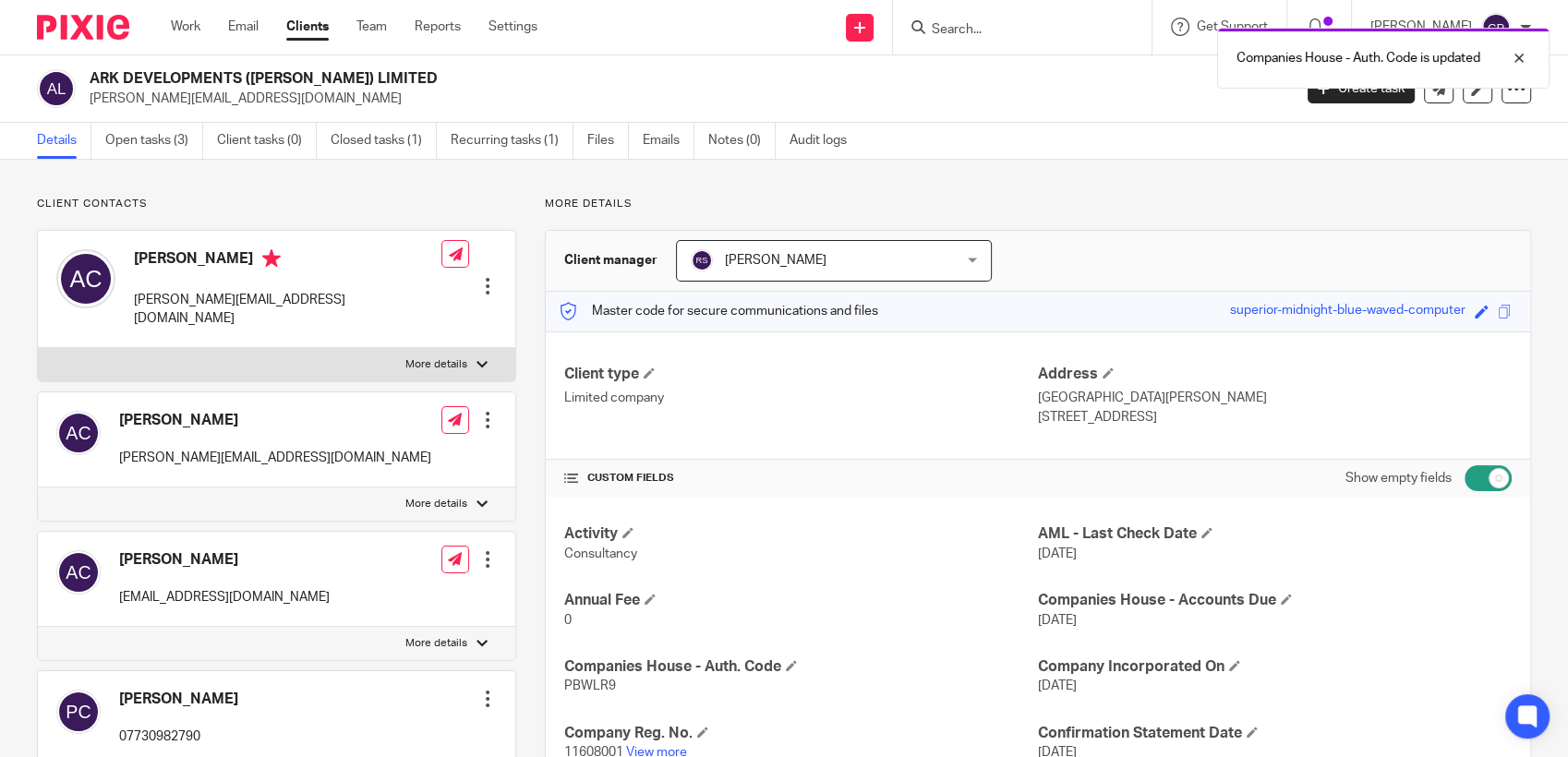
drag, startPoint x: 87, startPoint y: 93, endPoint x: 296, endPoint y: 100, distance: 209.1
click at [296, 100] on div "ARK DEVELOPMENTS (POOLE) LIMITED peter.crompton69@icloud.com" at bounding box center [658, 89] width 1243 height 39
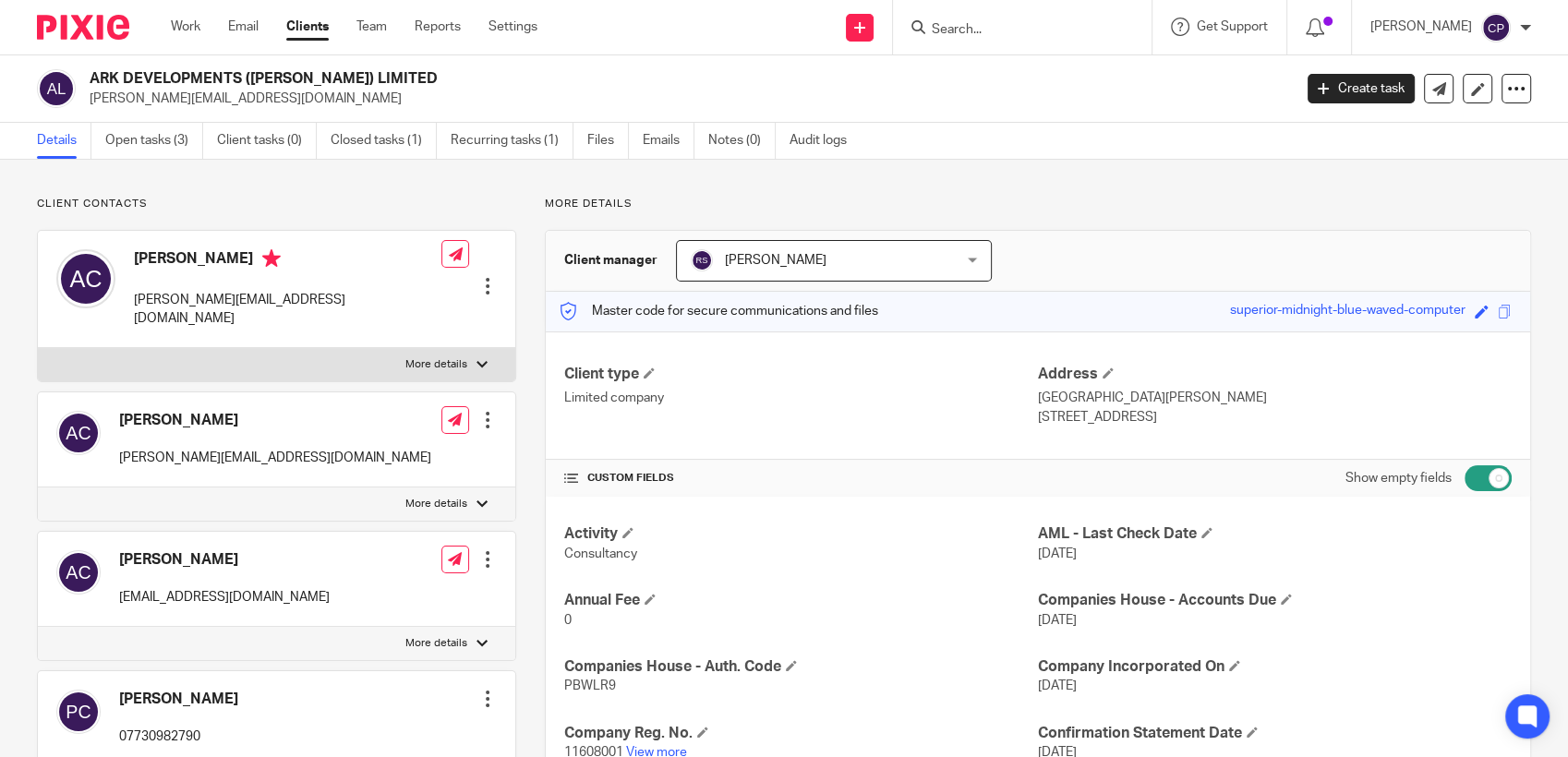
drag, startPoint x: 296, startPoint y: 100, endPoint x: 251, endPoint y: 101, distance: 45.0
copy p "[PERSON_NAME][EMAIL_ADDRESS][DOMAIN_NAME]"
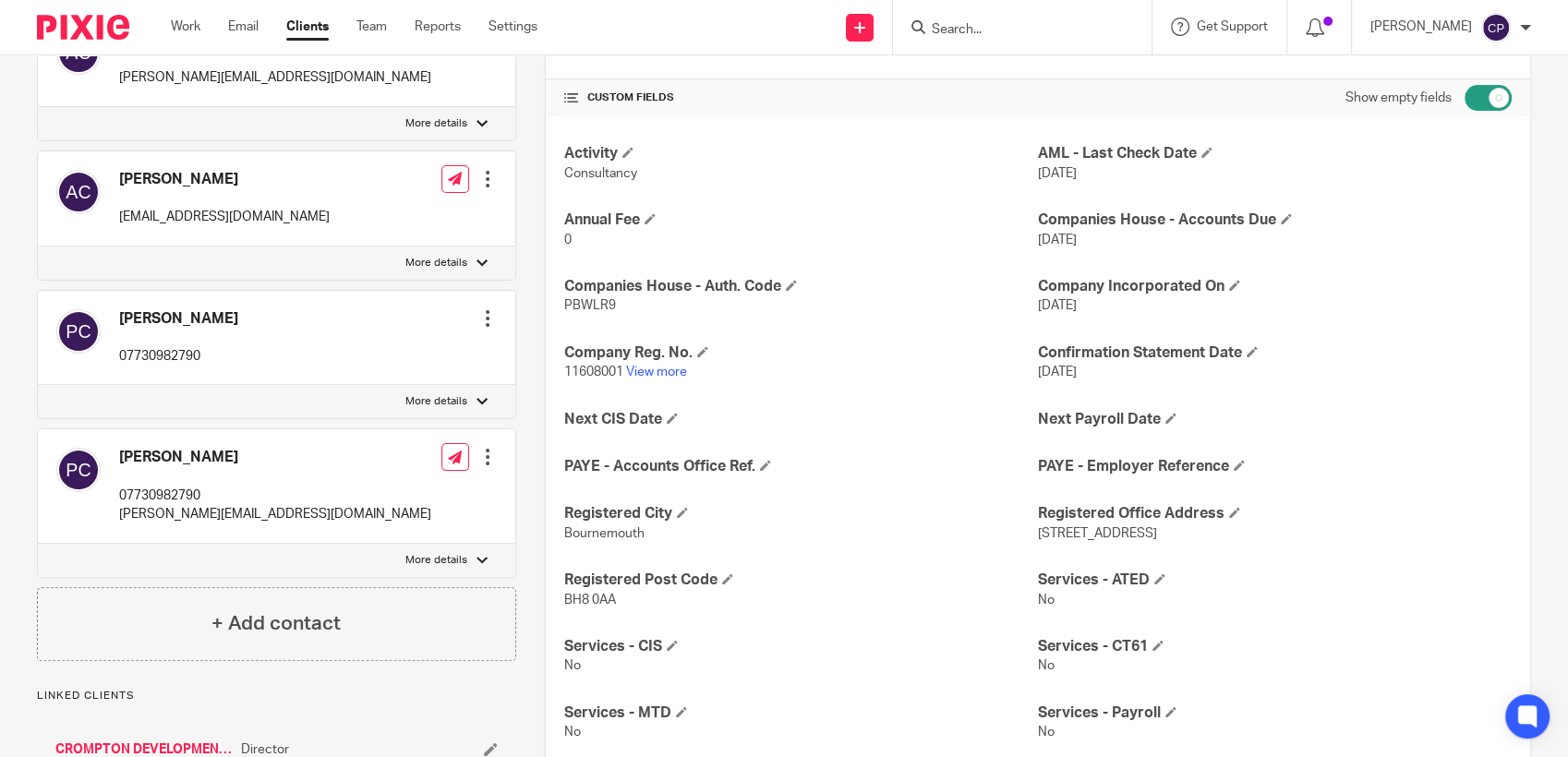
scroll to position [409, 0]
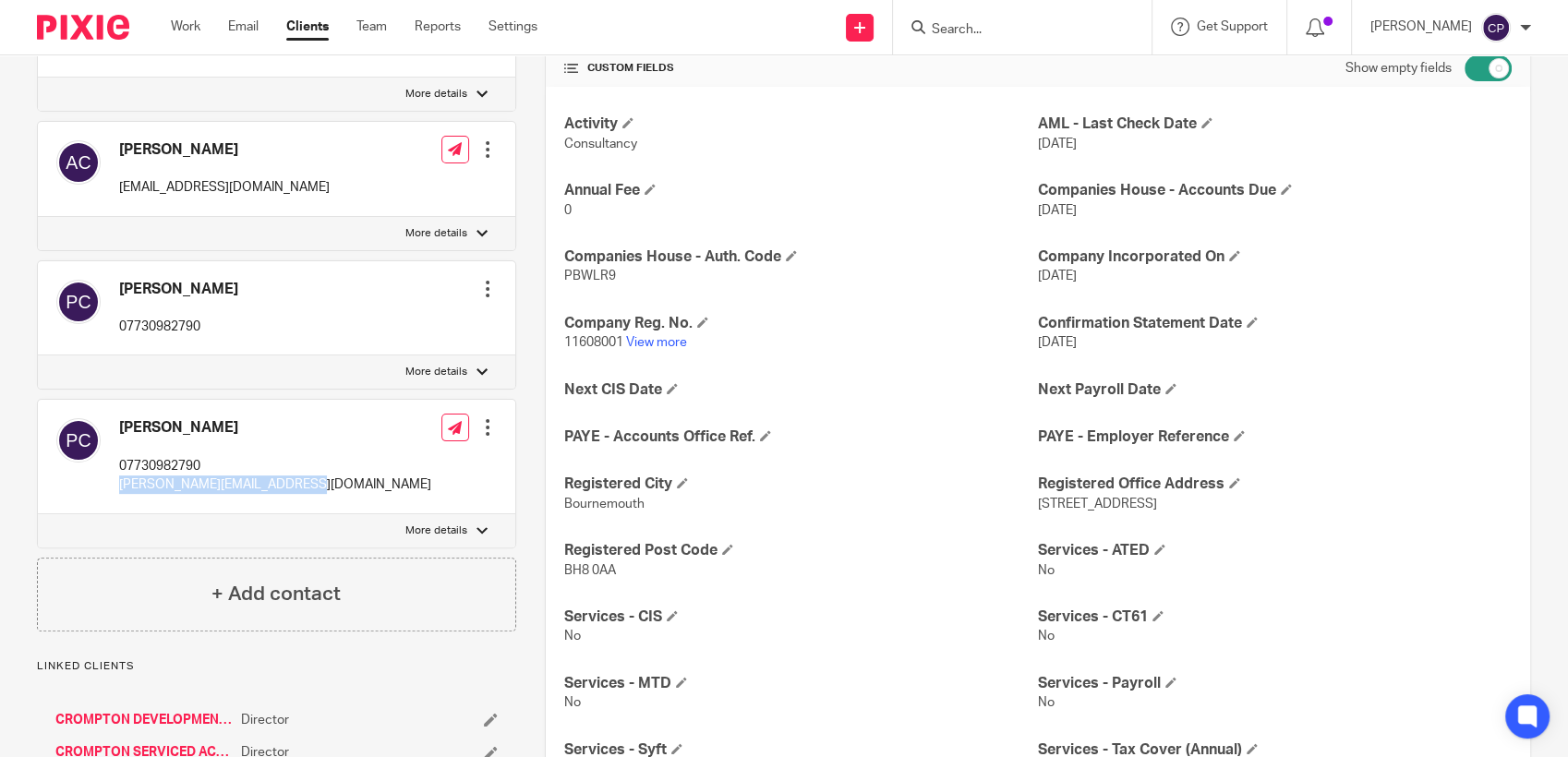
drag, startPoint x: 119, startPoint y: 462, endPoint x: 325, endPoint y: 468, distance: 206.1
click at [329, 468] on div "Peter Crompton 07730982790 peter.crompton69@icloud.com Edit contact Create clie…" at bounding box center [276, 456] width 477 height 114
drag, startPoint x: 325, startPoint y: 468, endPoint x: 265, endPoint y: 462, distance: 60.3
copy p "[PERSON_NAME][EMAIL_ADDRESS][DOMAIN_NAME]"
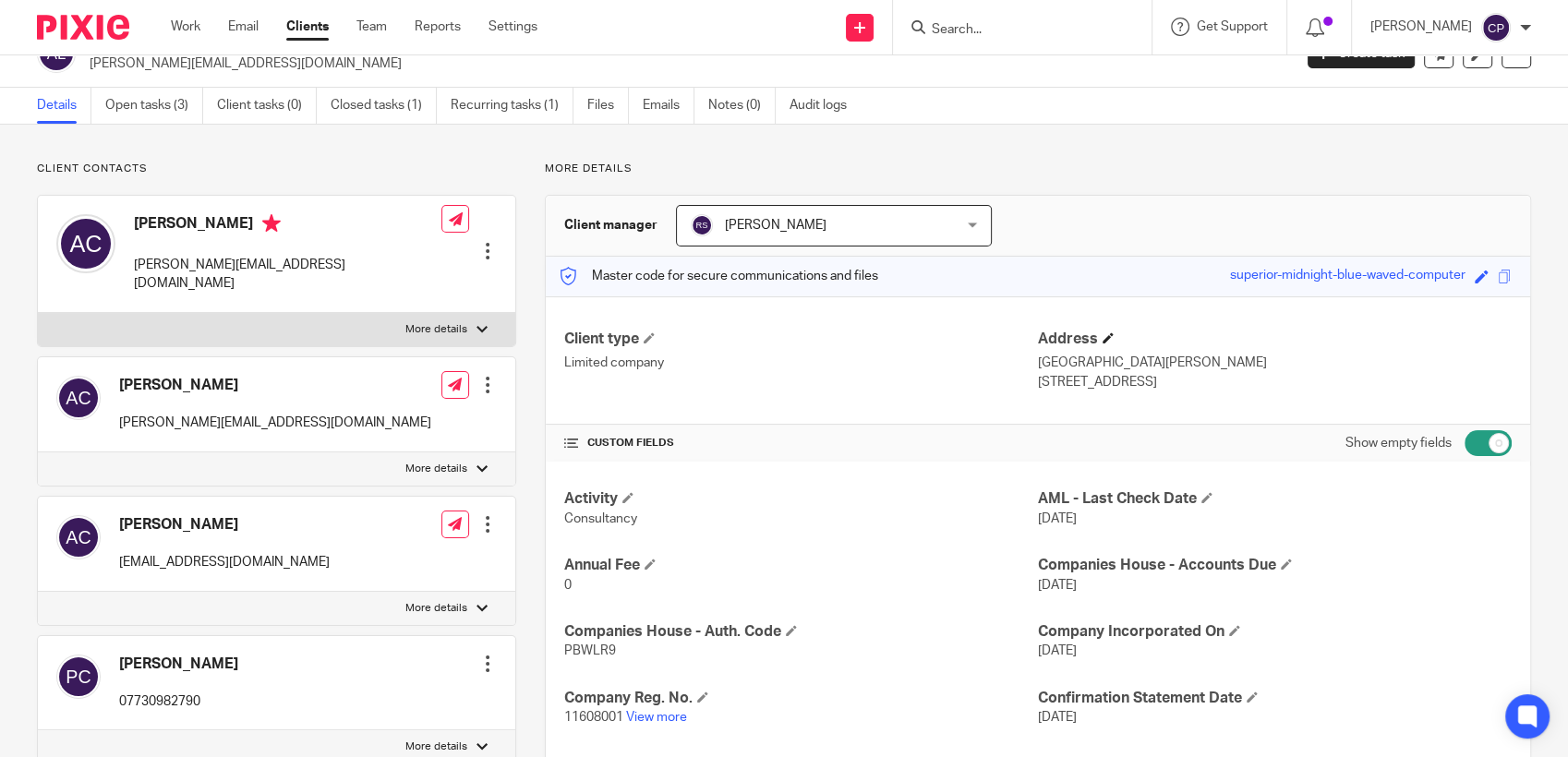
scroll to position [0, 0]
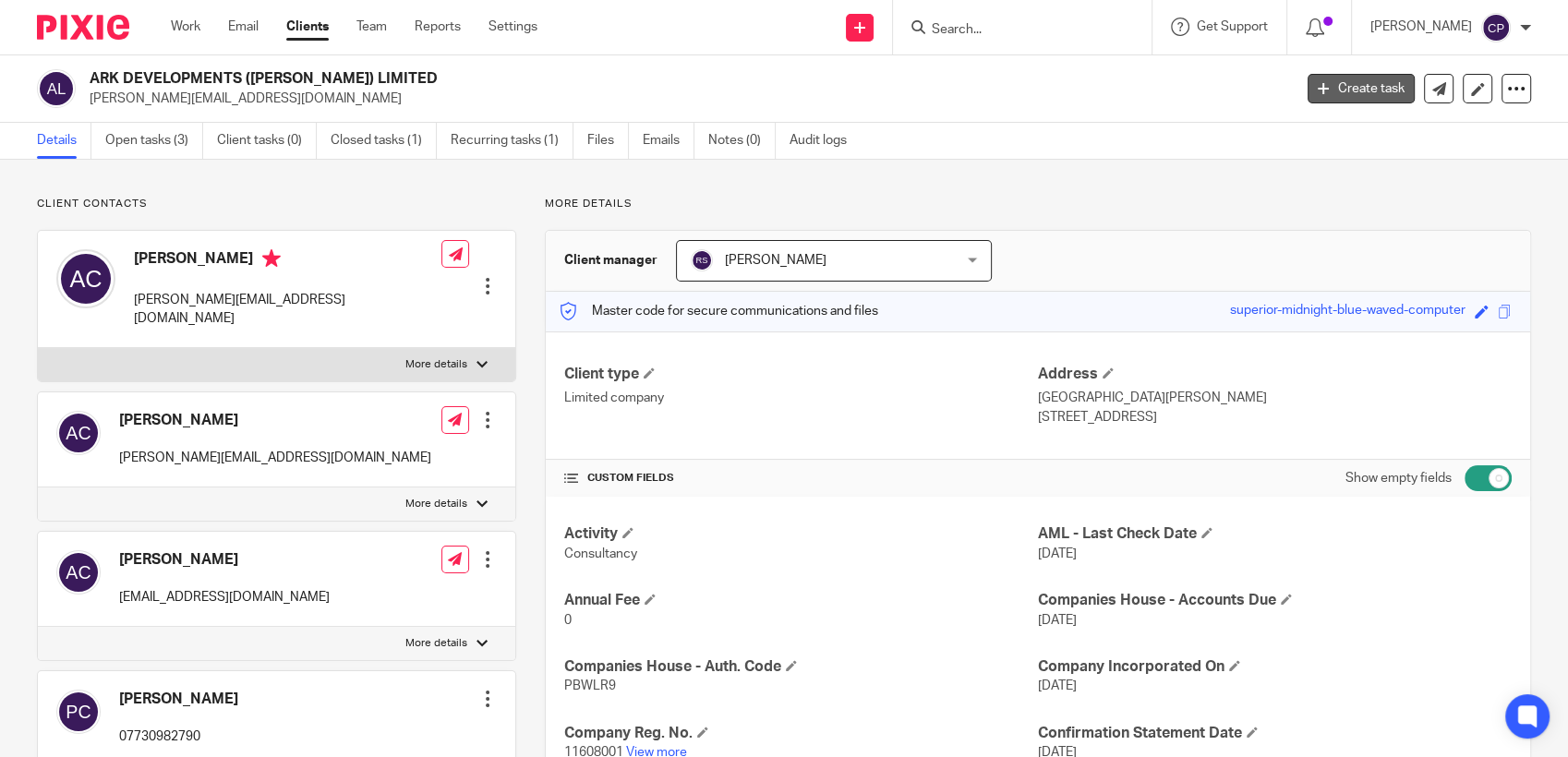
click at [1360, 87] on link "Create task" at bounding box center [1361, 89] width 107 height 30
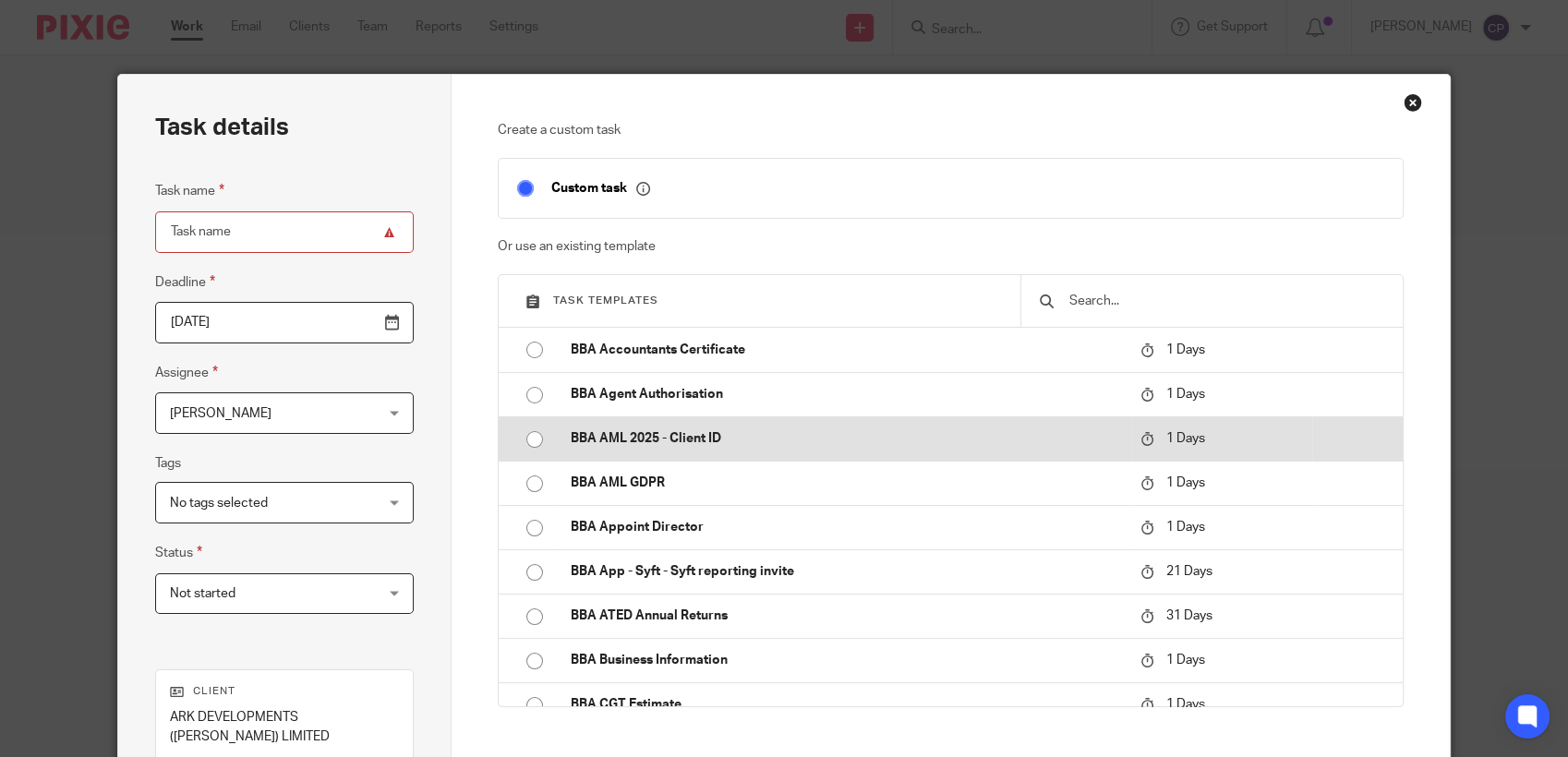
drag, startPoint x: 518, startPoint y: 444, endPoint x: 789, endPoint y: 433, distance: 271.2
click at [519, 444] on input "radio" at bounding box center [534, 439] width 35 height 35
type input "2025-09-23"
type input "BBA AML 2025 - Client ID"
checkbox input "false"
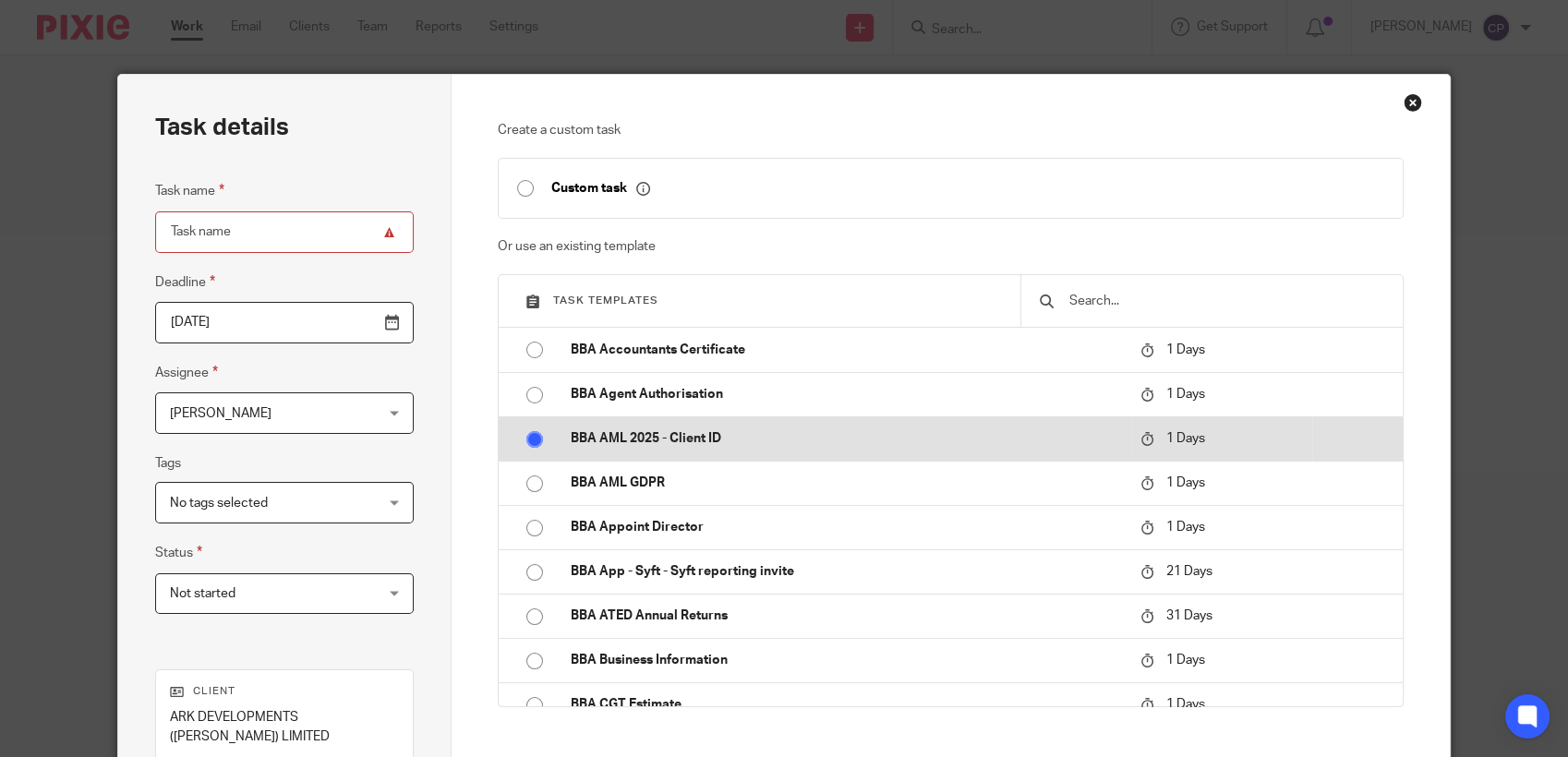
radio input "false"
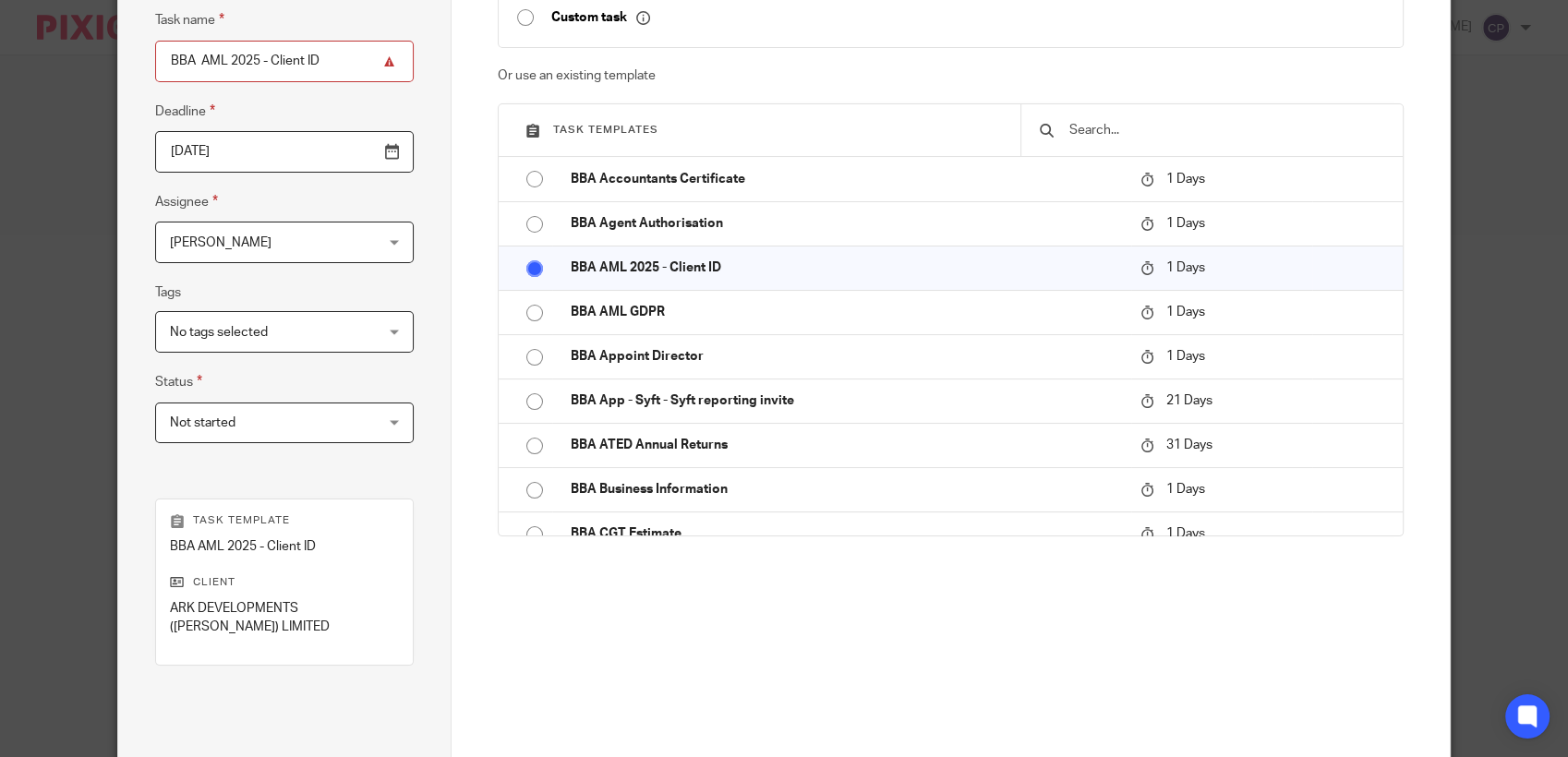
scroll to position [352, 0]
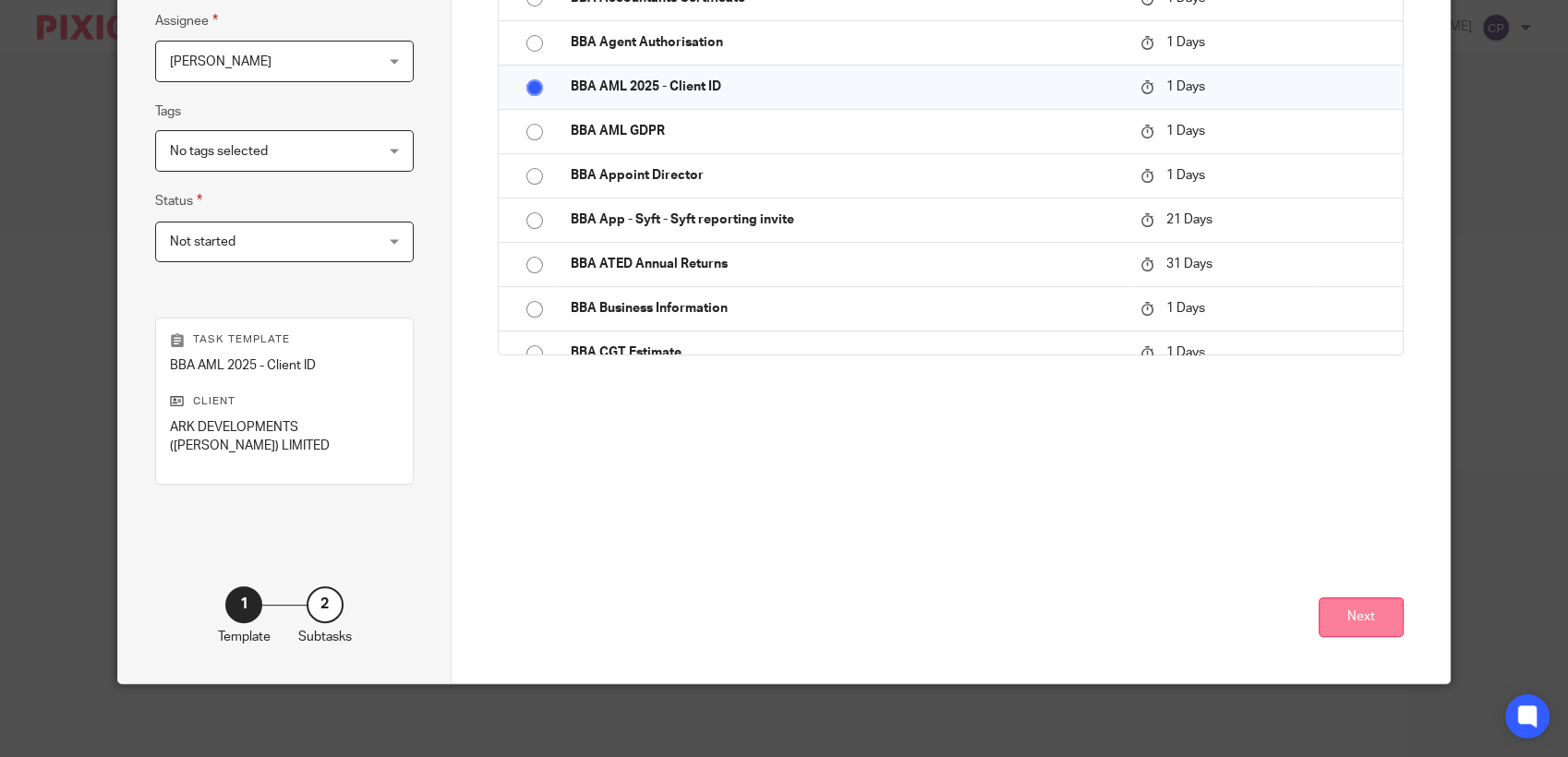
drag, startPoint x: 1372, startPoint y: 618, endPoint x: 1382, endPoint y: 622, distance: 10.8
click at [1382, 622] on button "Next" at bounding box center [1361, 617] width 85 height 40
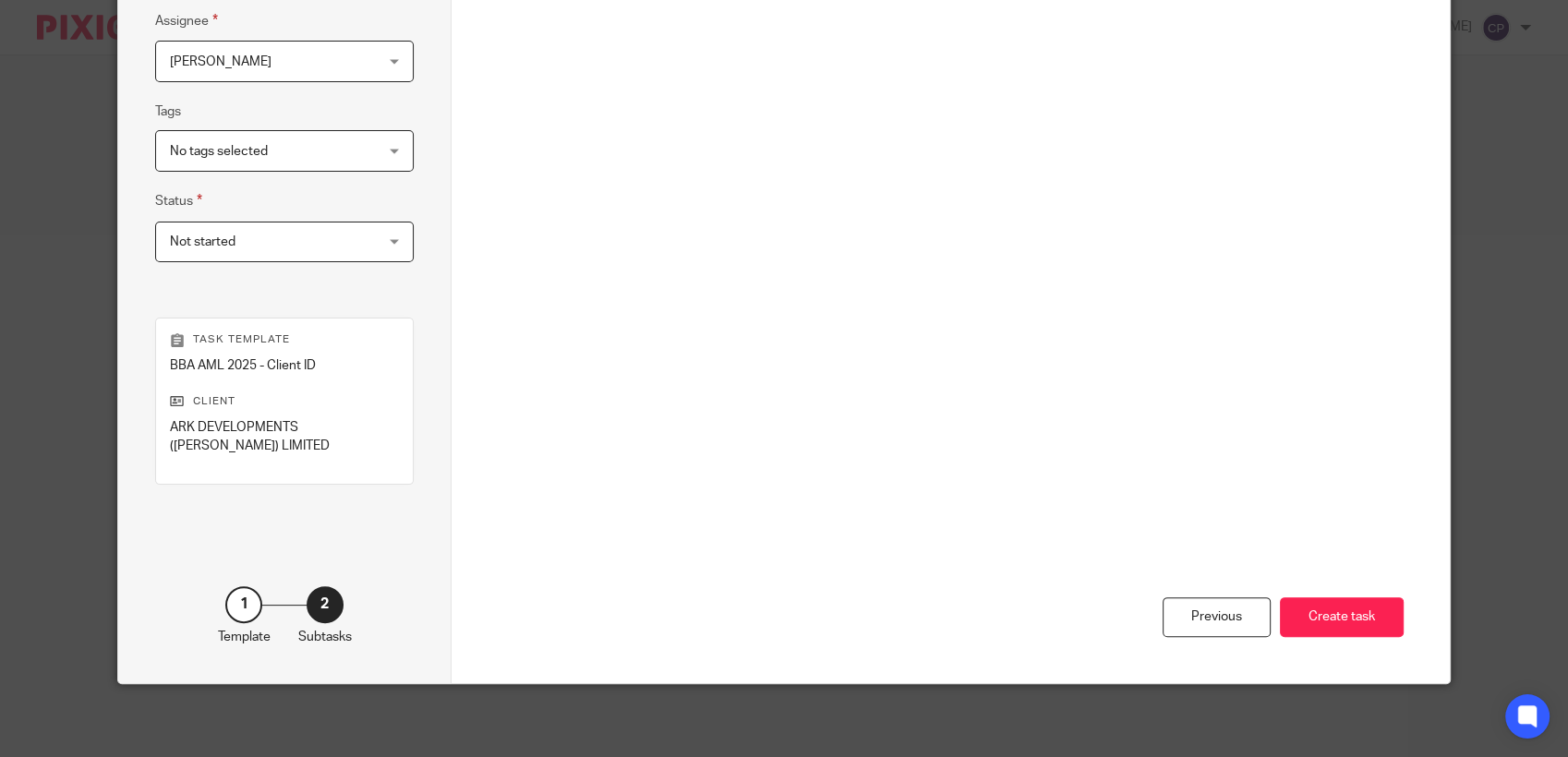
drag, startPoint x: 1315, startPoint y: 606, endPoint x: 1422, endPoint y: 590, distance: 108.2
click at [1318, 606] on button "Create task" at bounding box center [1341, 617] width 124 height 40
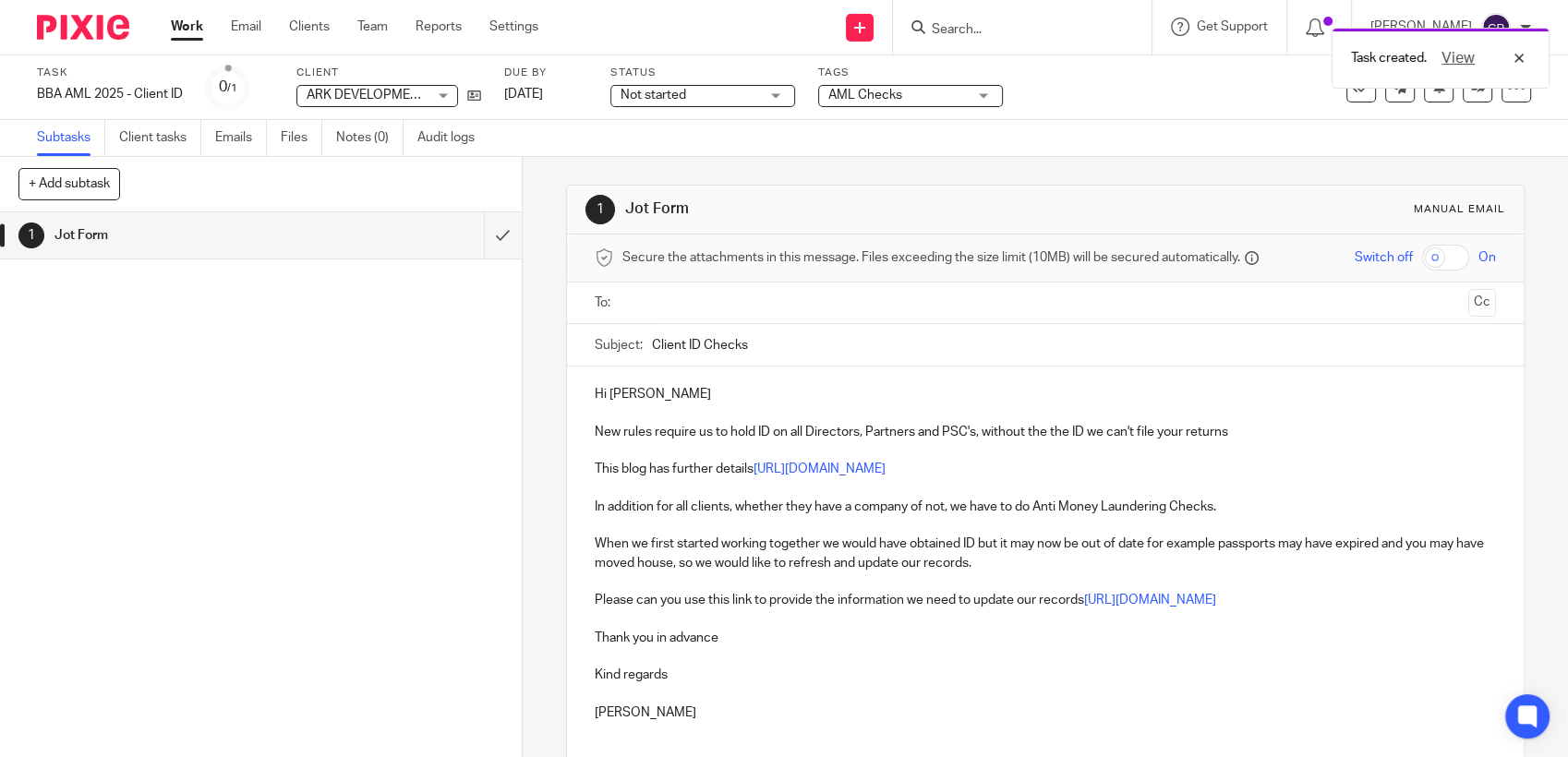
drag, startPoint x: 659, startPoint y: 314, endPoint x: 643, endPoint y: 299, distance: 21.9
click at [643, 299] on input "text" at bounding box center [1044, 303] width 831 height 21
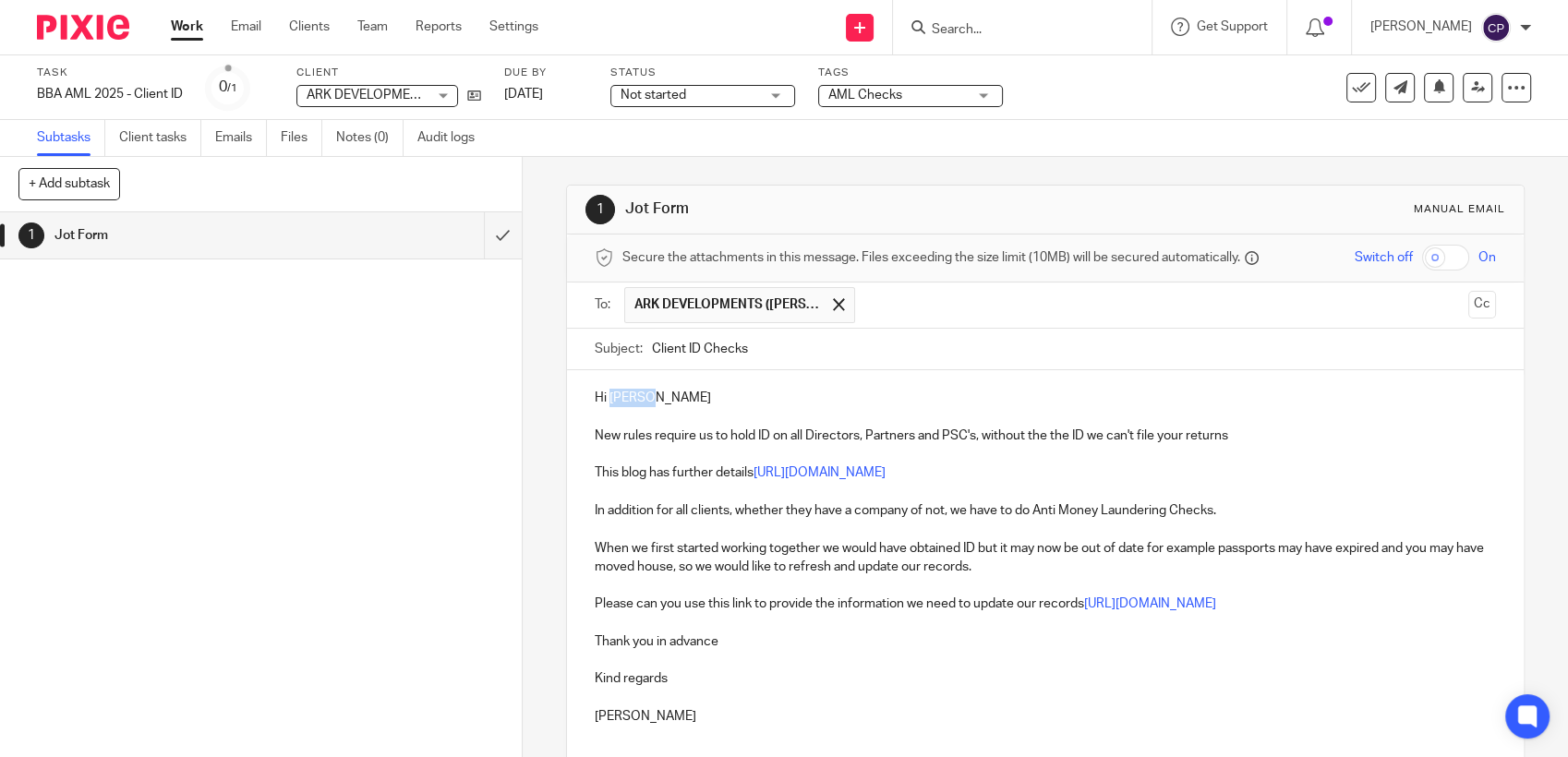
drag, startPoint x: 603, startPoint y: 400, endPoint x: 897, endPoint y: 407, distance: 294.1
click at [864, 405] on p "Hi [PERSON_NAME]" at bounding box center [1045, 397] width 901 height 18
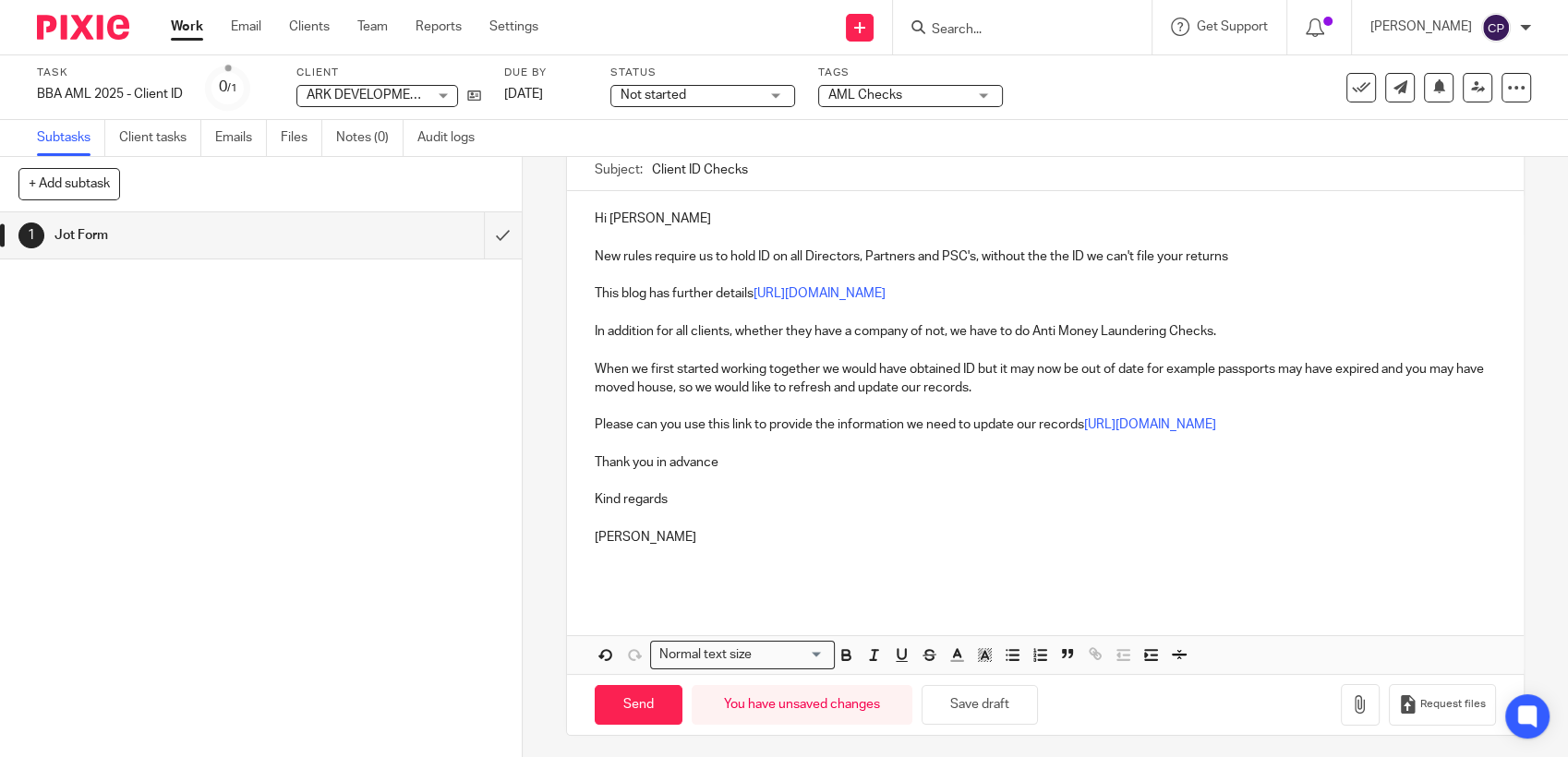
scroll to position [185, 0]
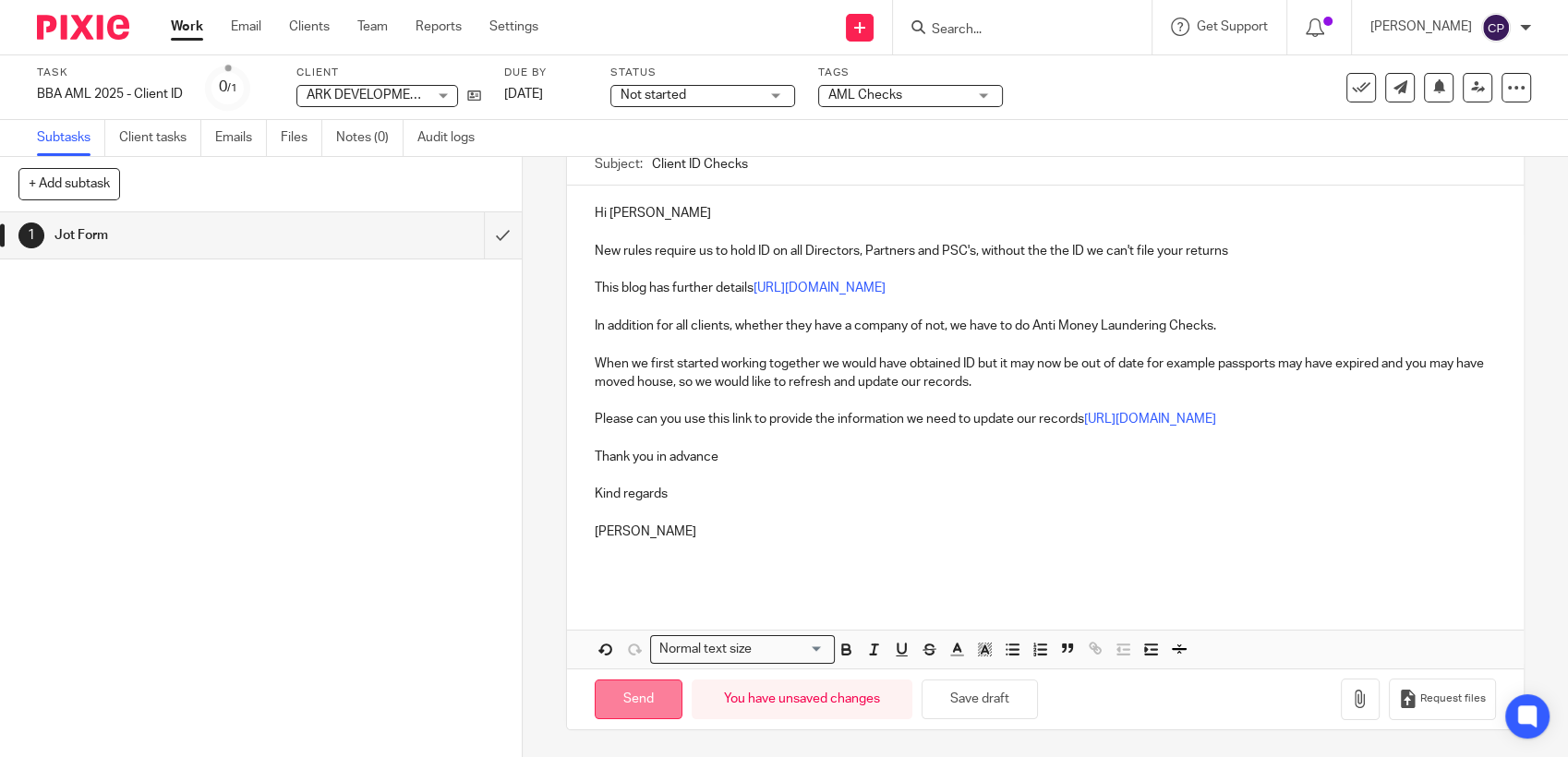
drag, startPoint x: 645, startPoint y: 702, endPoint x: 652, endPoint y: 695, distance: 9.9
click at [647, 699] on input "Send" at bounding box center [638, 699] width 88 height 40
type input "Sent"
click at [975, 30] on input "Search" at bounding box center [1013, 31] width 166 height 17
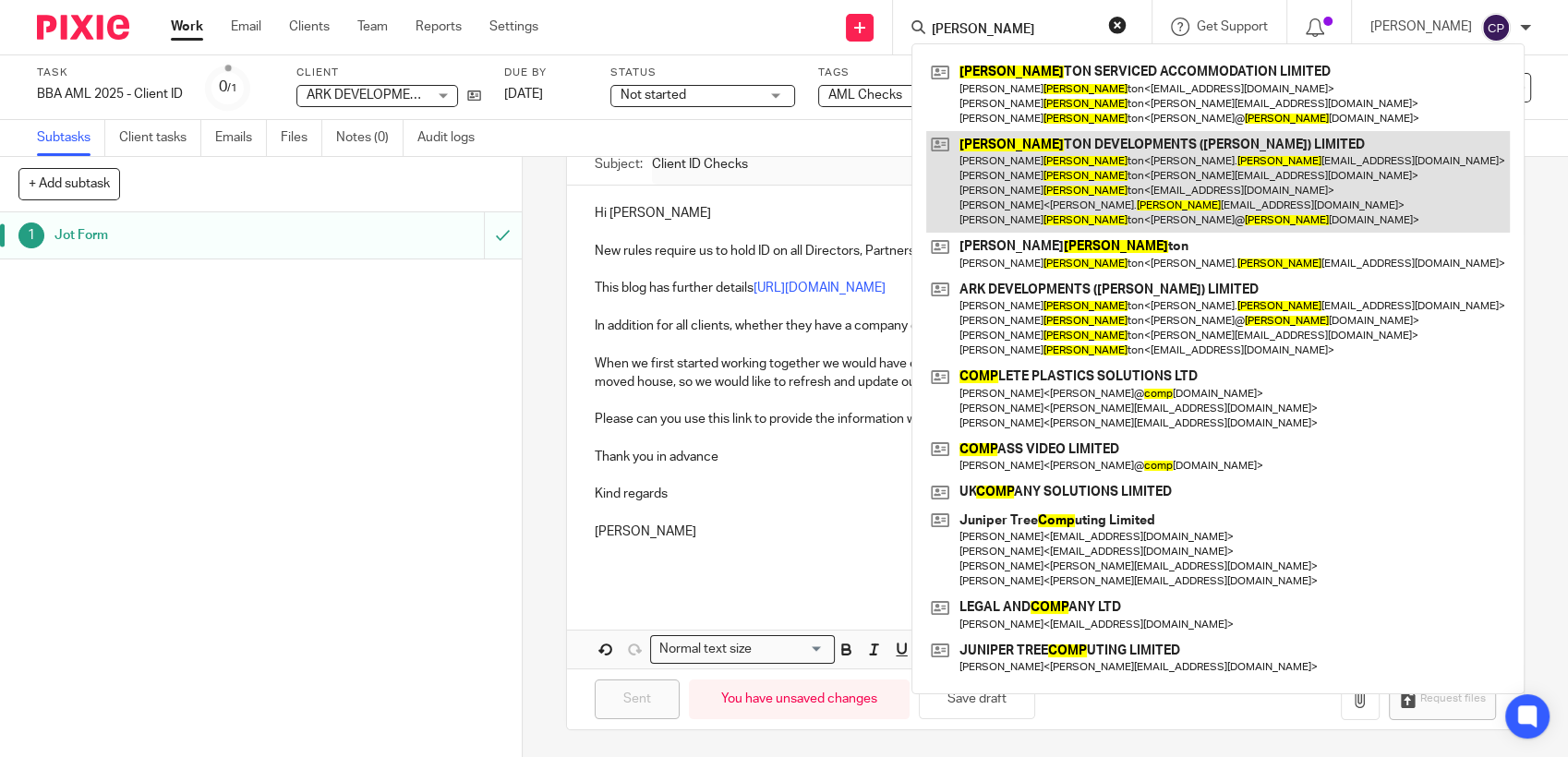
type input "cromp"
click at [1031, 186] on link at bounding box center [1218, 182] width 583 height 103
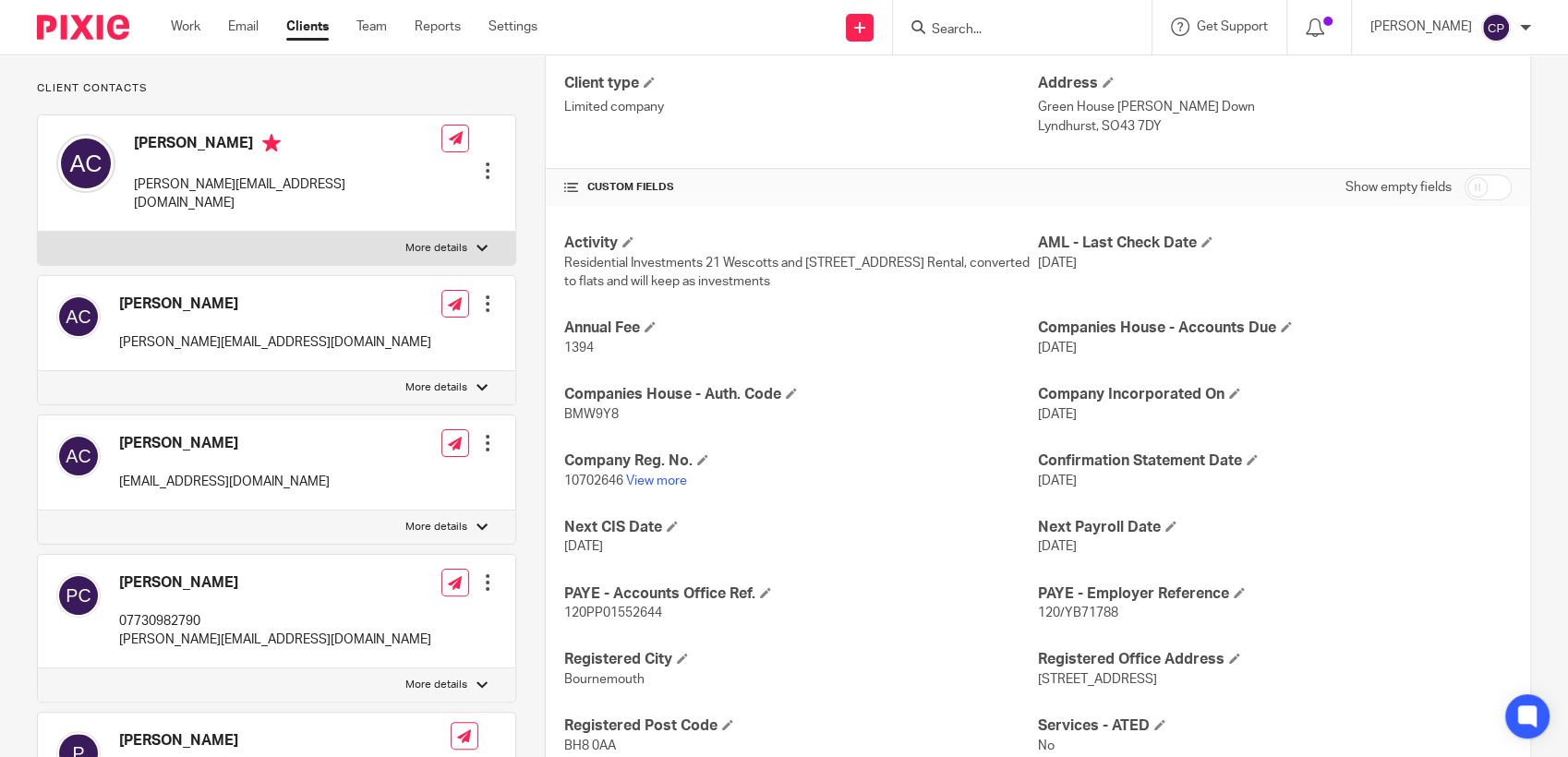
scroll to position [308, 0]
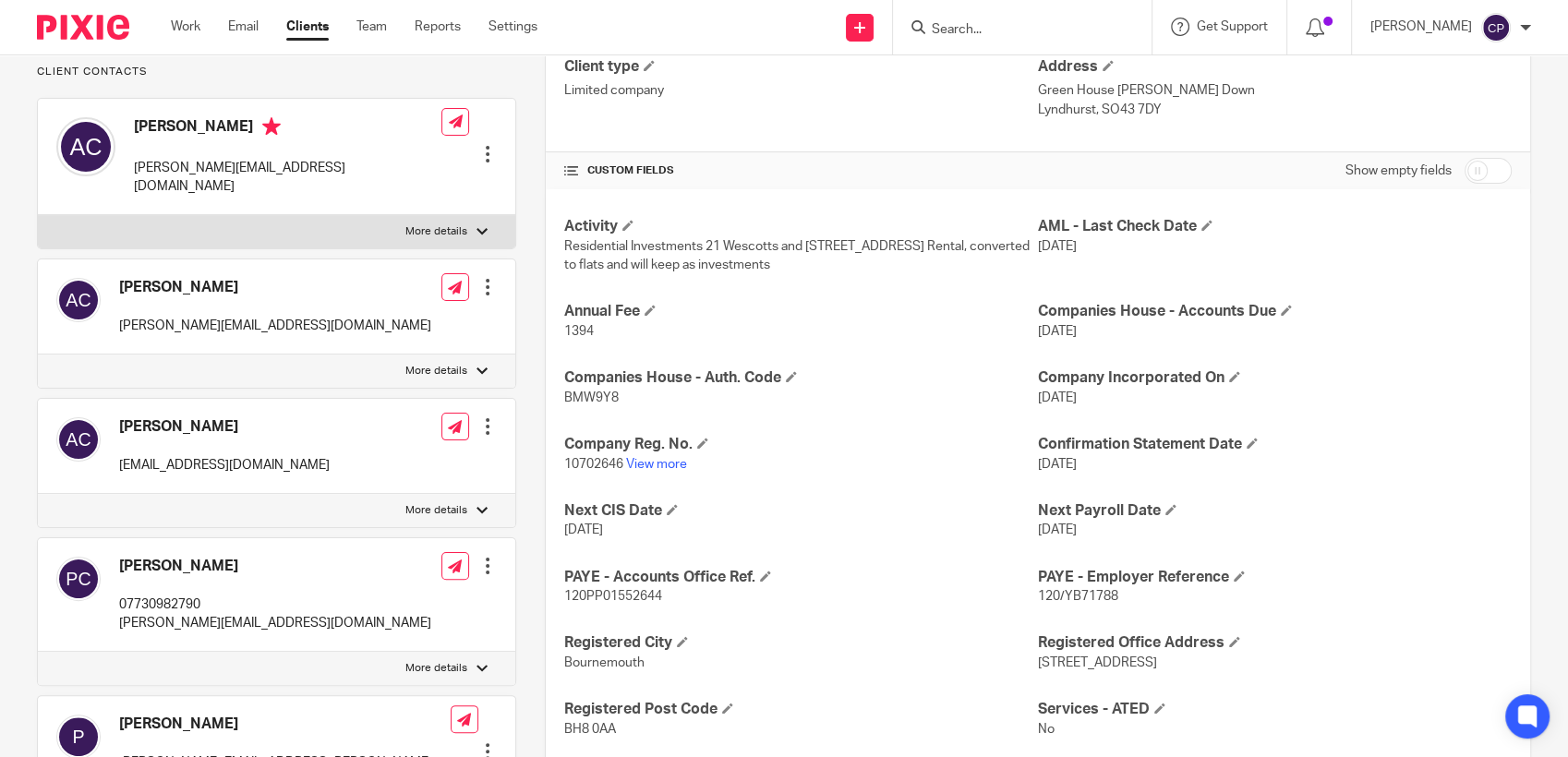
click at [1482, 169] on input "checkbox" at bounding box center [1488, 171] width 47 height 26
checkbox input "true"
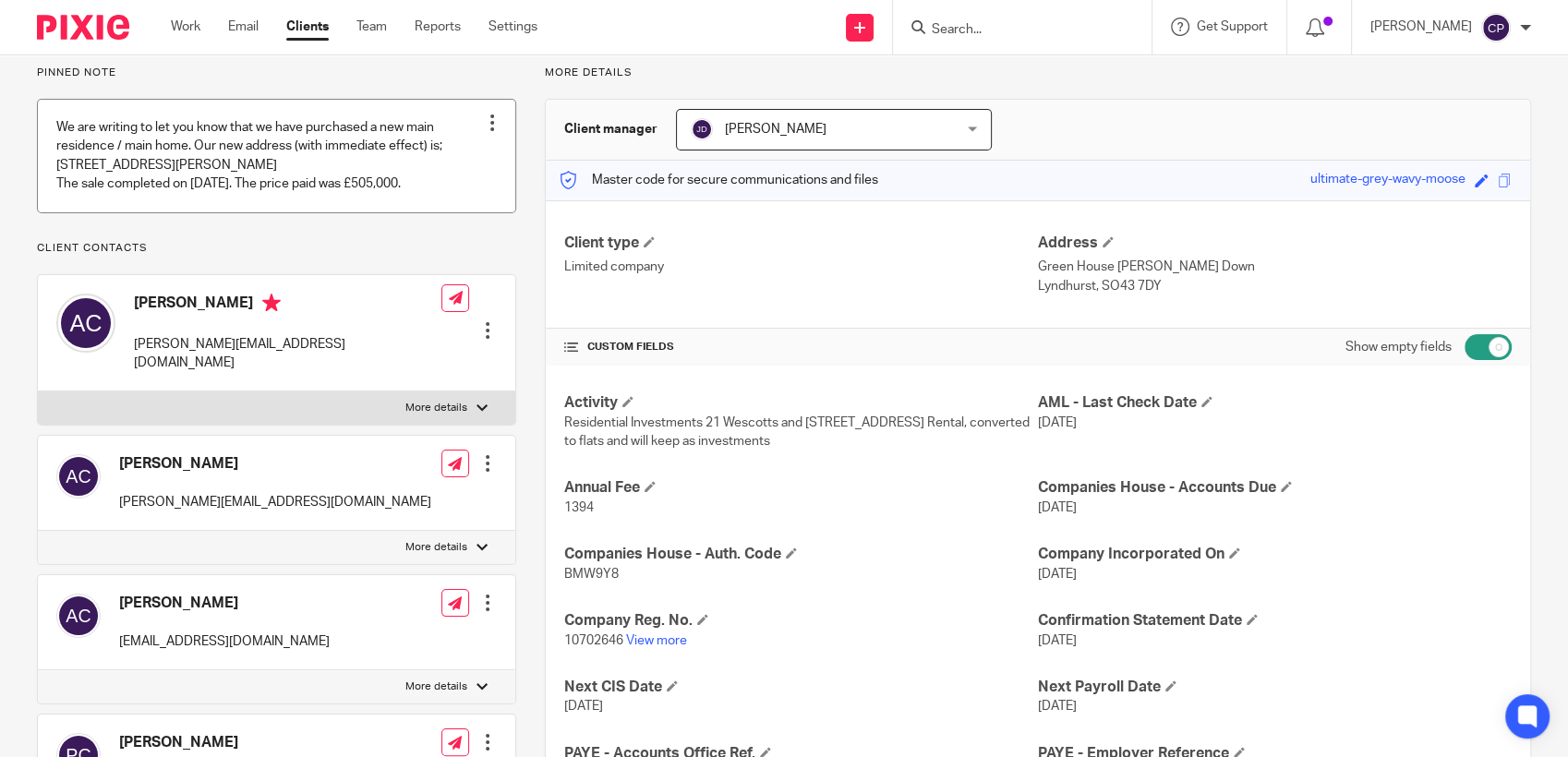
scroll to position [0, 0]
